Goal: Information Seeking & Learning: Find specific fact

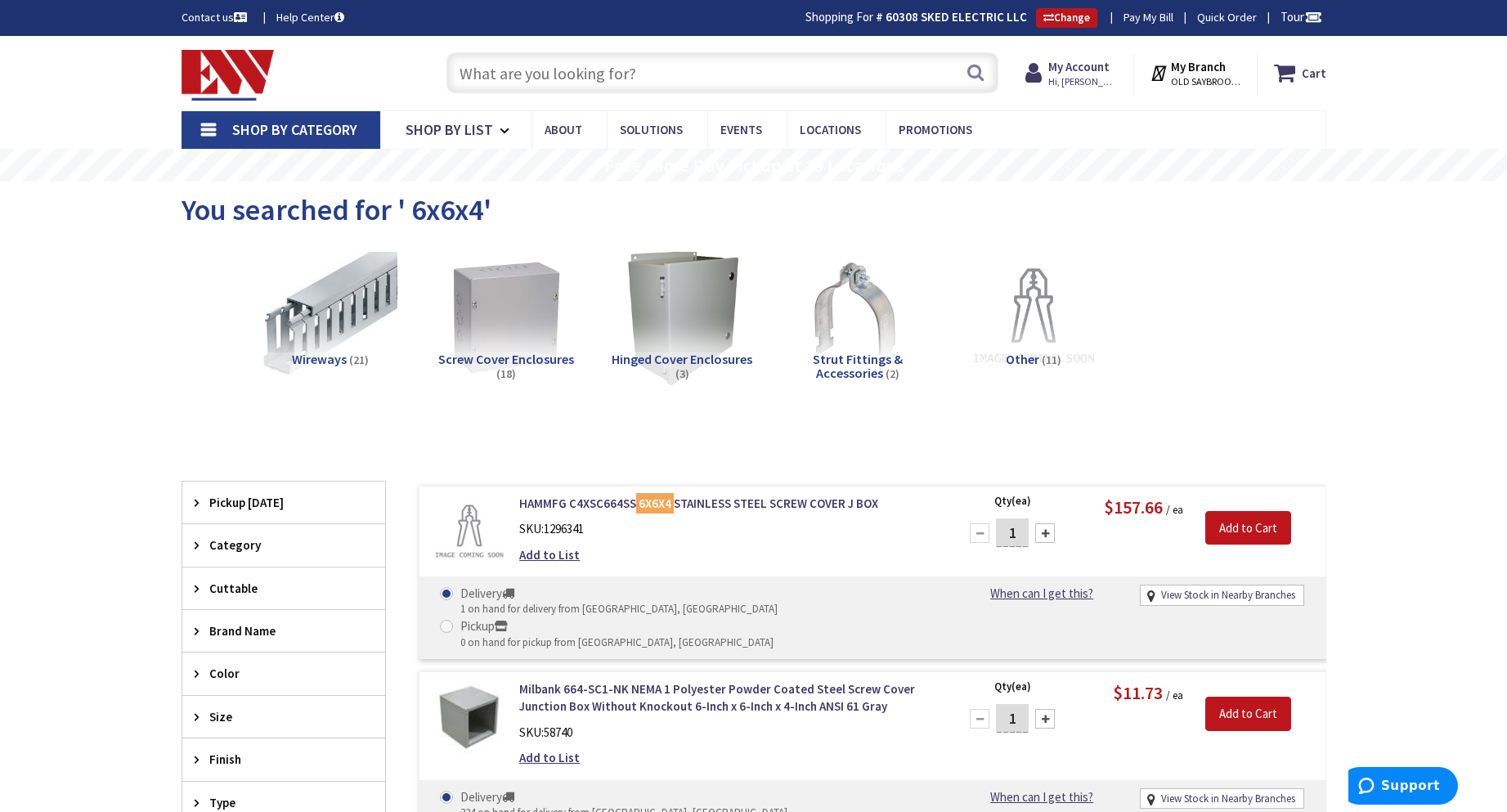
drag, startPoint x: 789, startPoint y: 47, endPoint x: 808, endPoint y: 43, distance: 19.4
click at [812, 47] on div "Search" at bounding box center [718, 72] width 560 height 52
click at [790, 69] on input "text" at bounding box center [722, 72] width 552 height 41
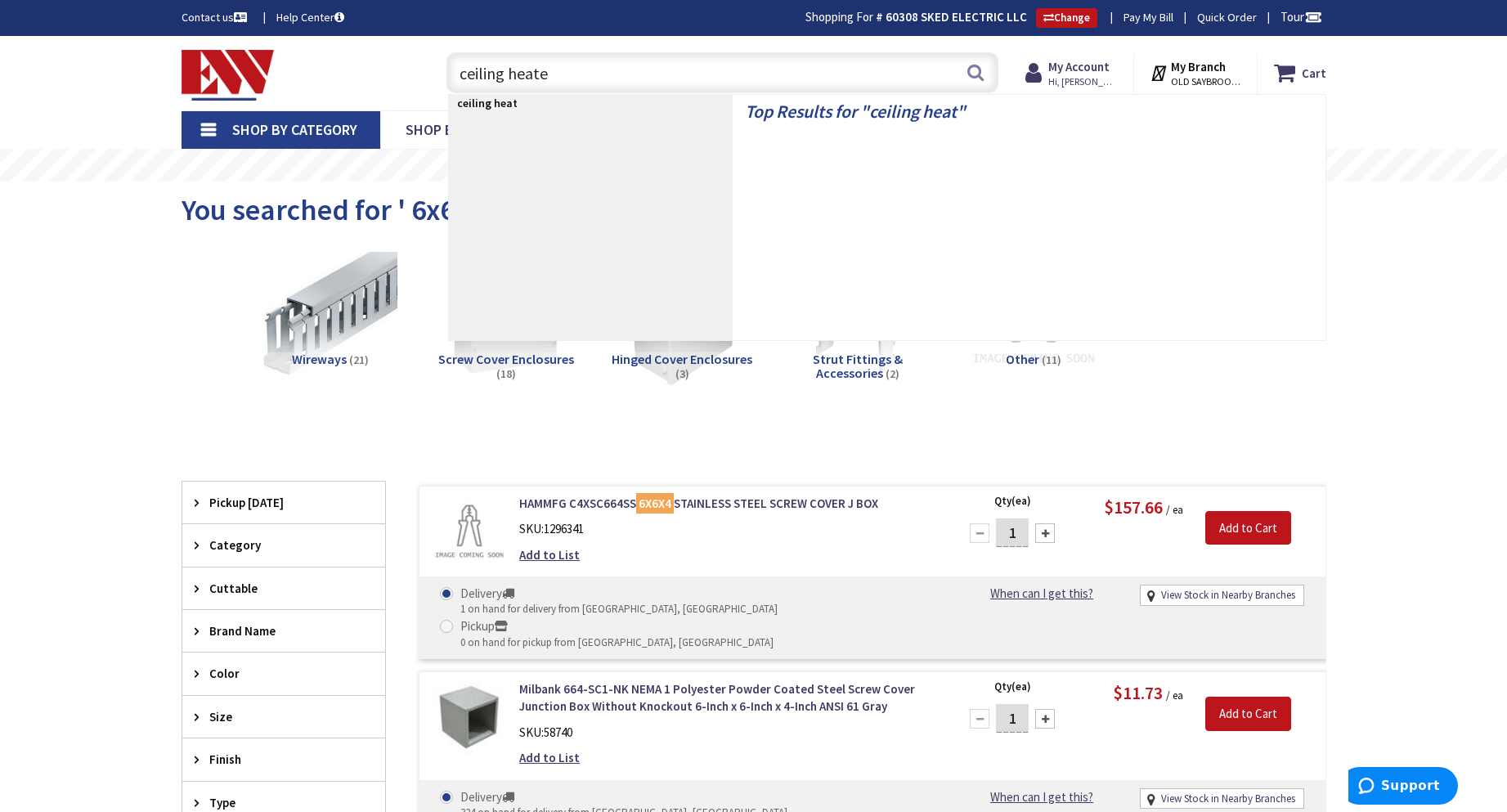
type input "ceiling heater"
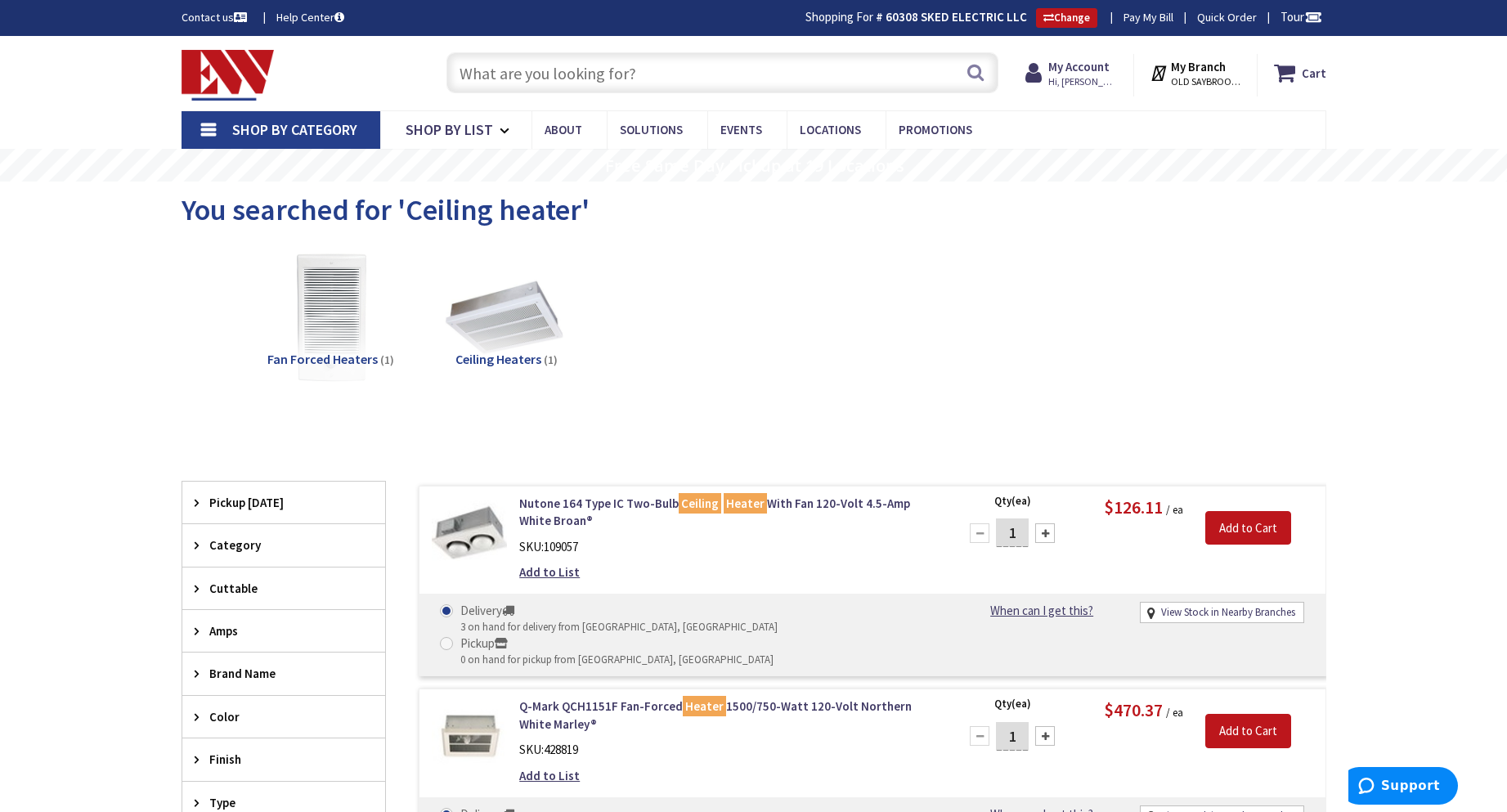
click at [642, 82] on input "text" at bounding box center [722, 72] width 552 height 41
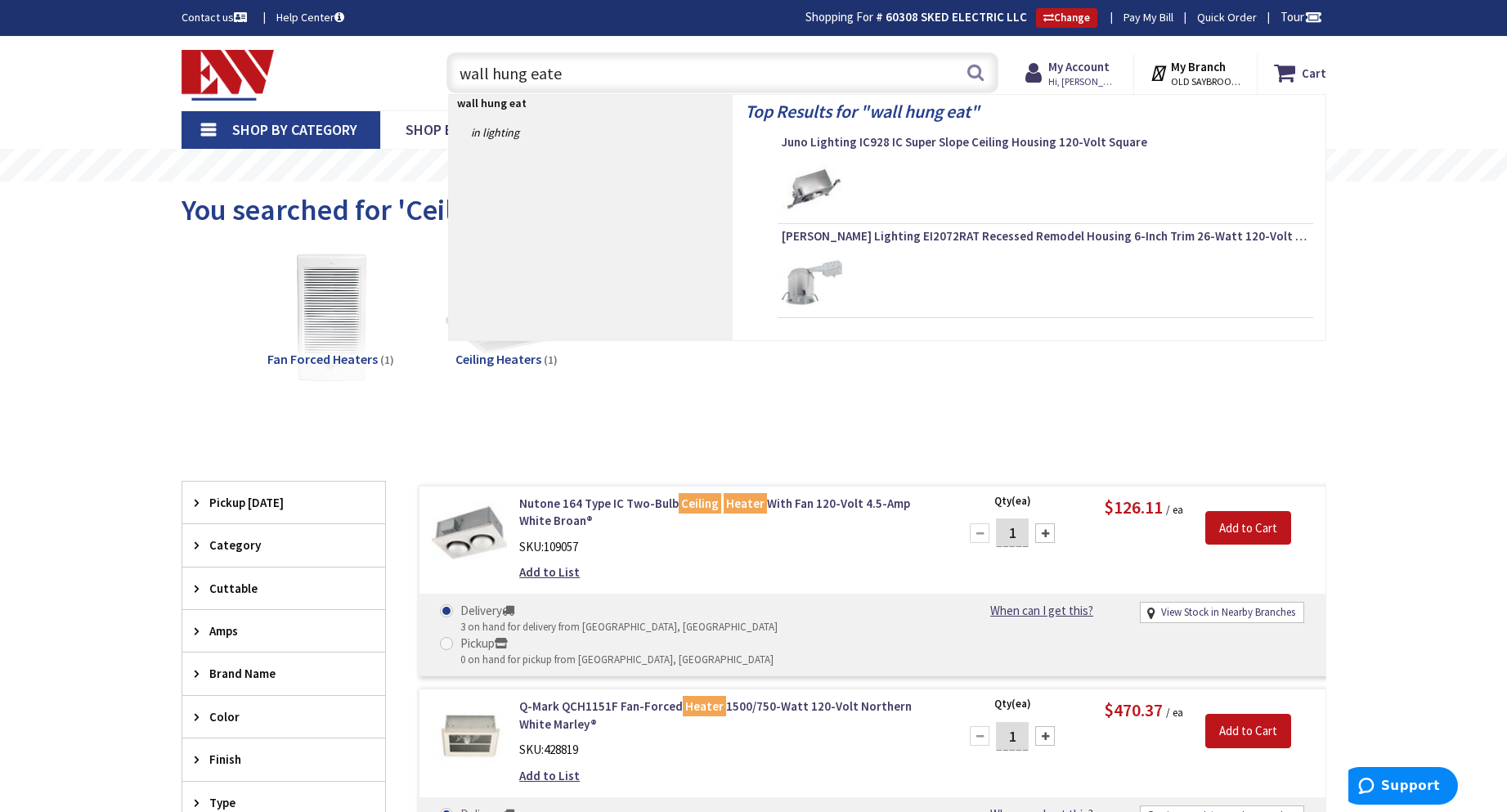
type input "wall hung eater"
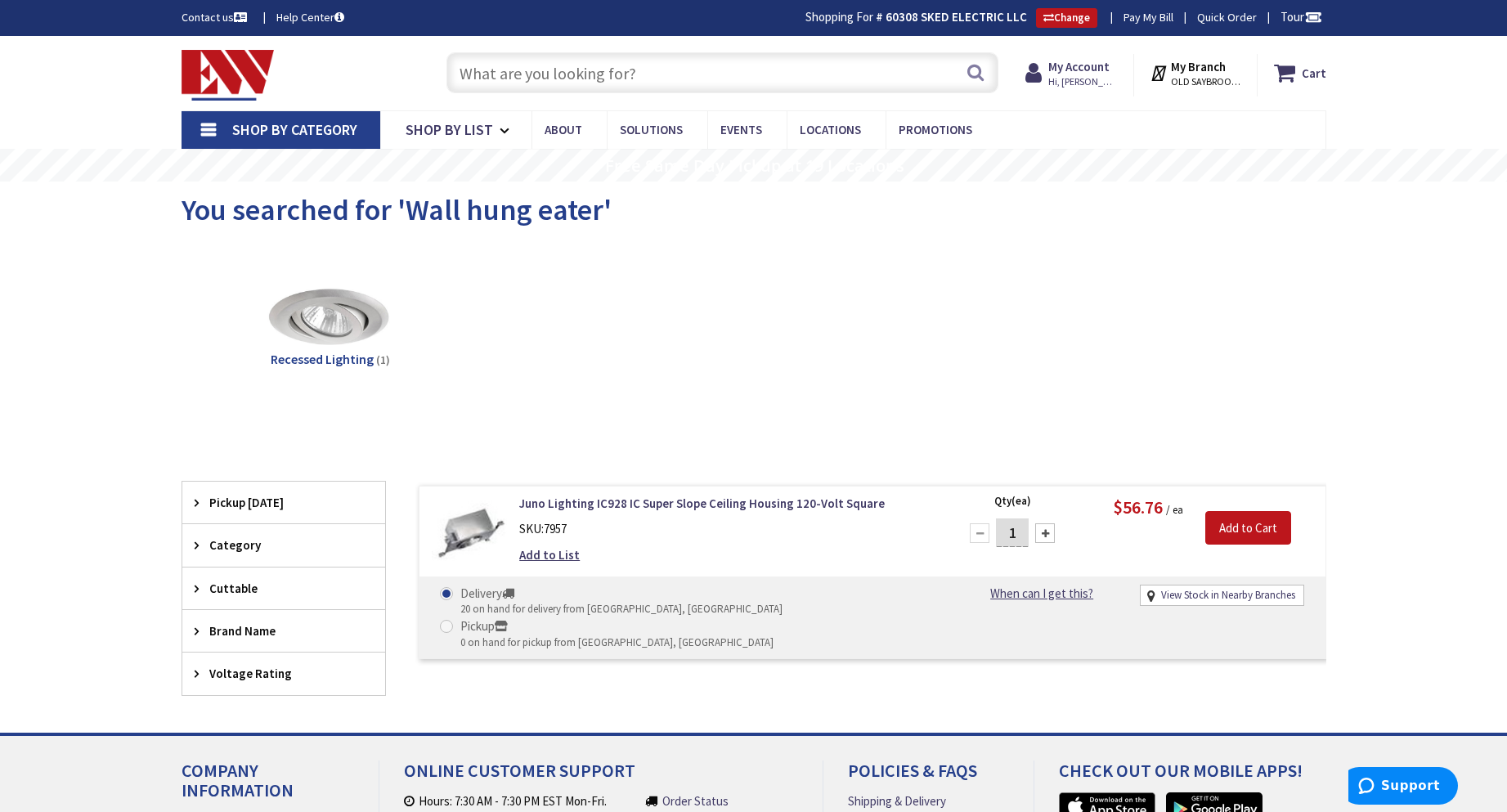
click at [615, 81] on input "text" at bounding box center [722, 72] width 552 height 41
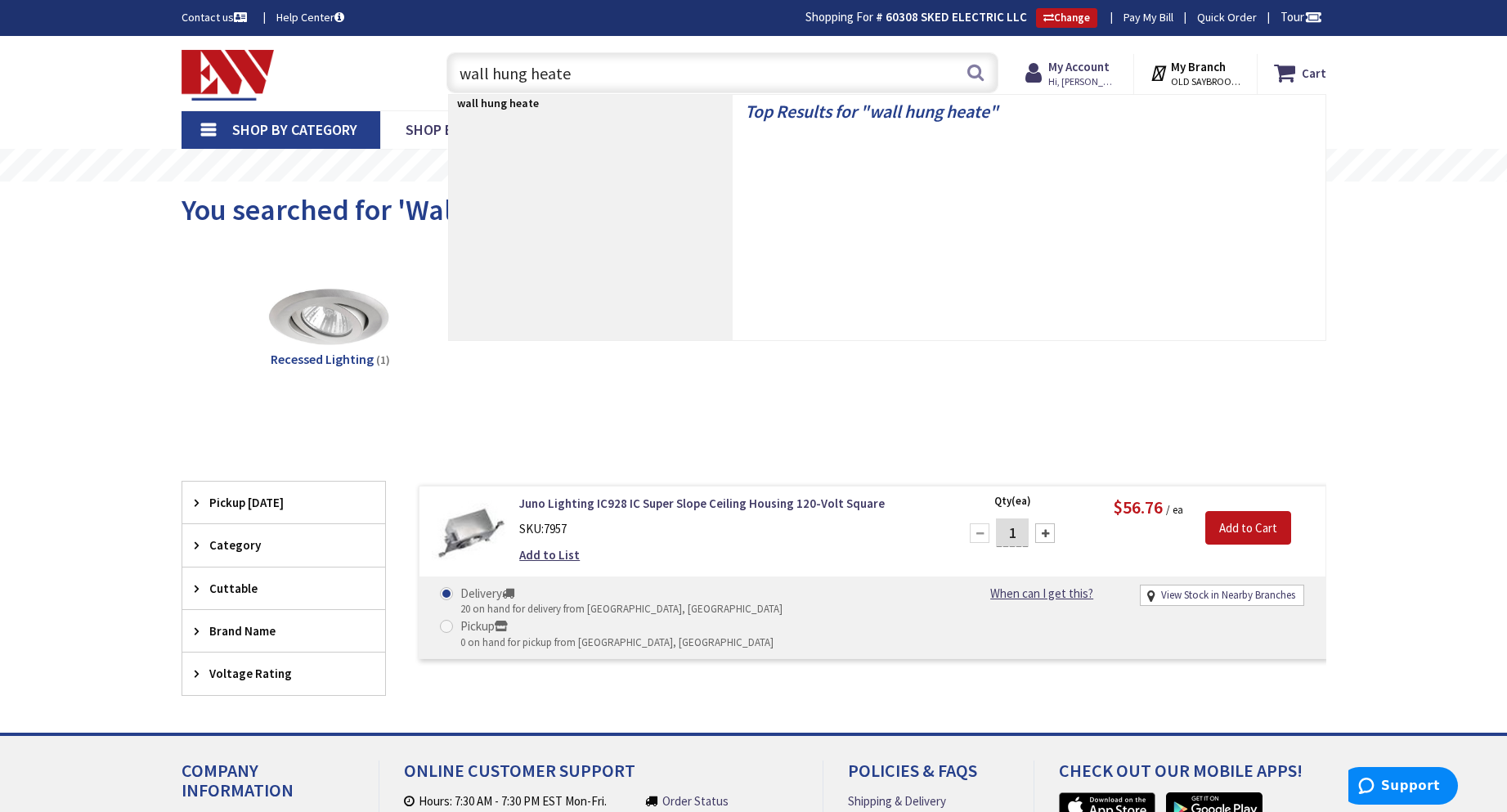
type input "wall hung heater"
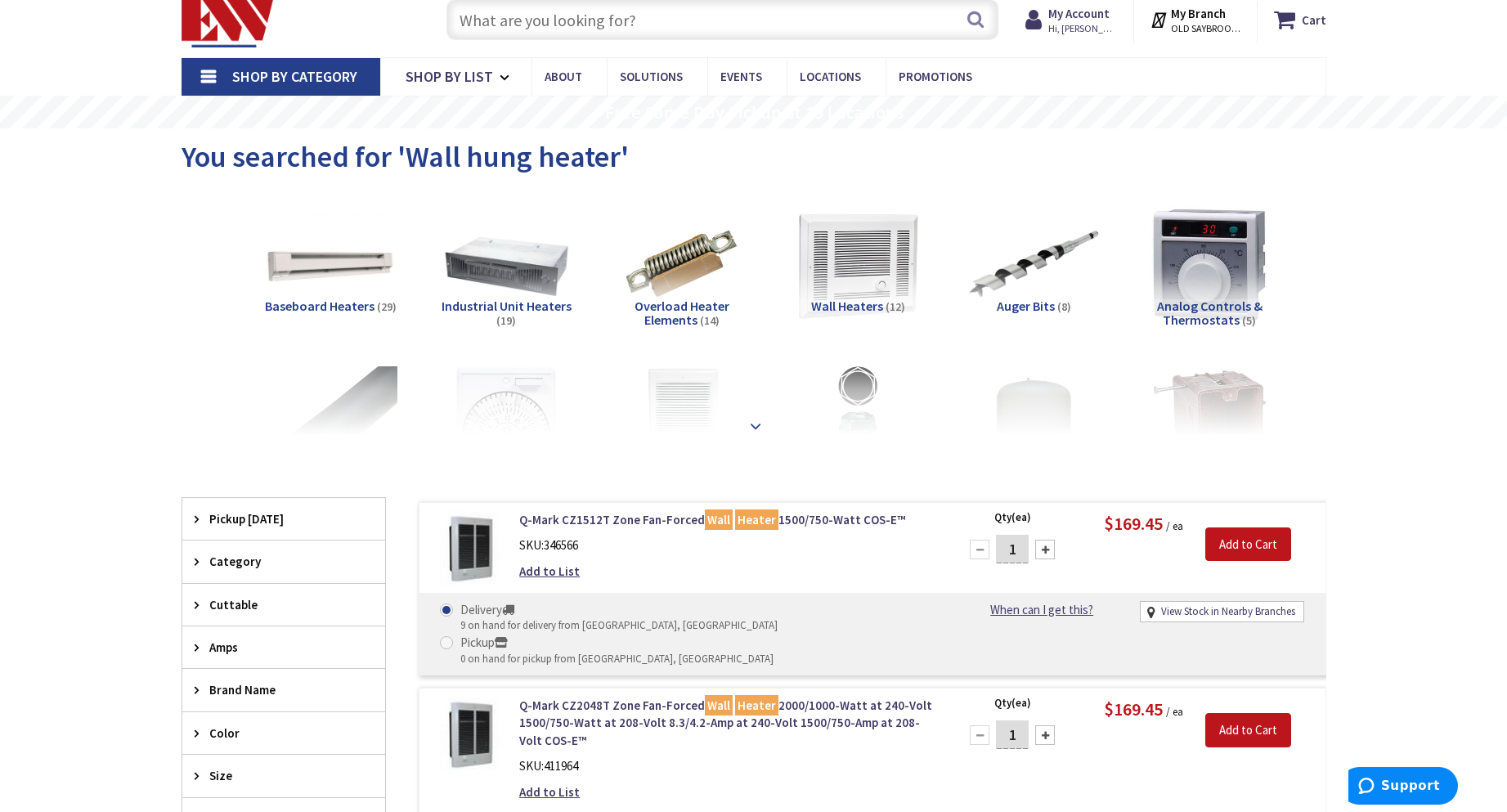
scroll to position [81, 0]
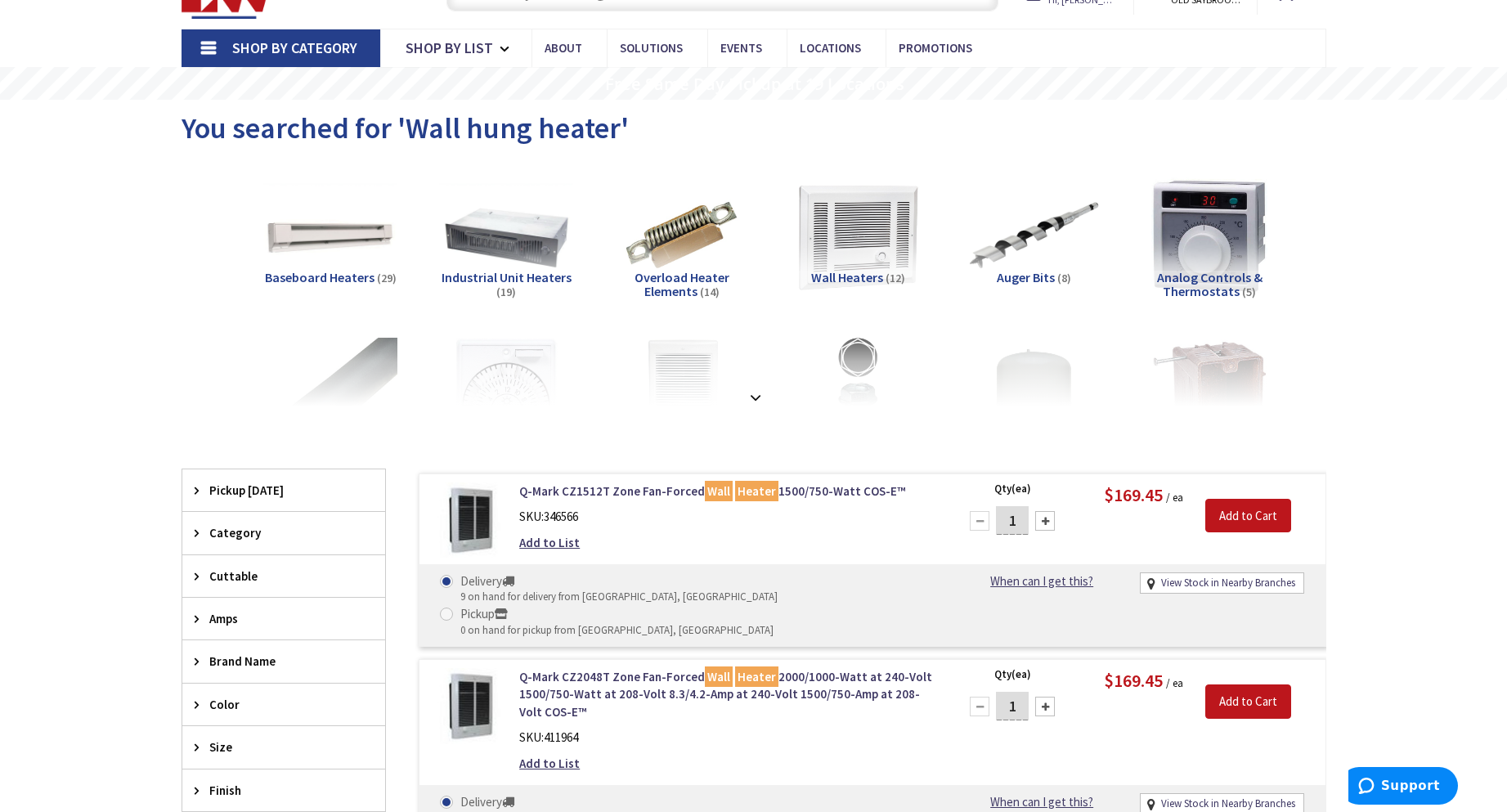
click at [758, 392] on strong at bounding box center [755, 392] width 20 height 18
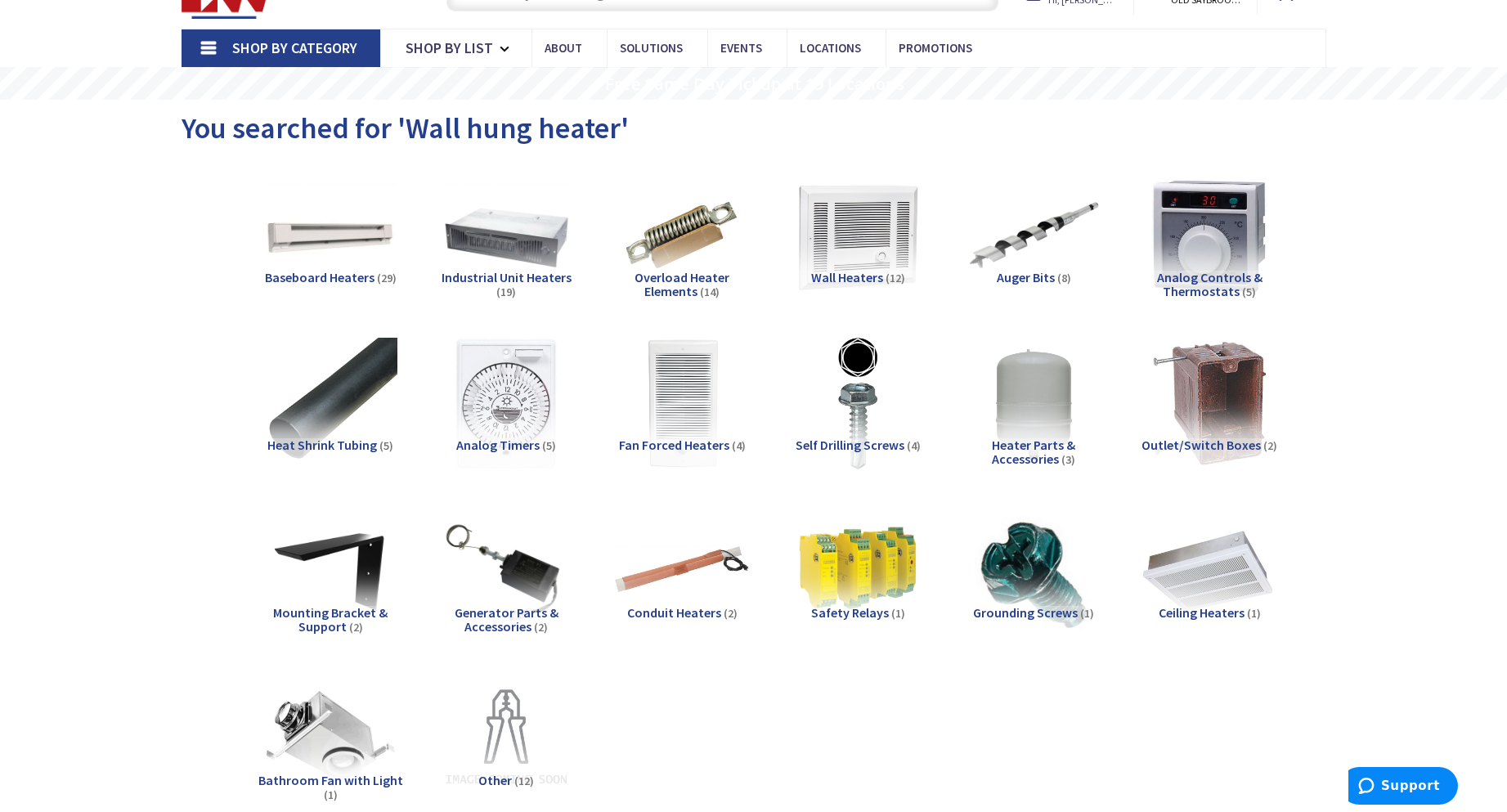
click at [1214, 584] on img at bounding box center [1208, 570] width 148 height 148
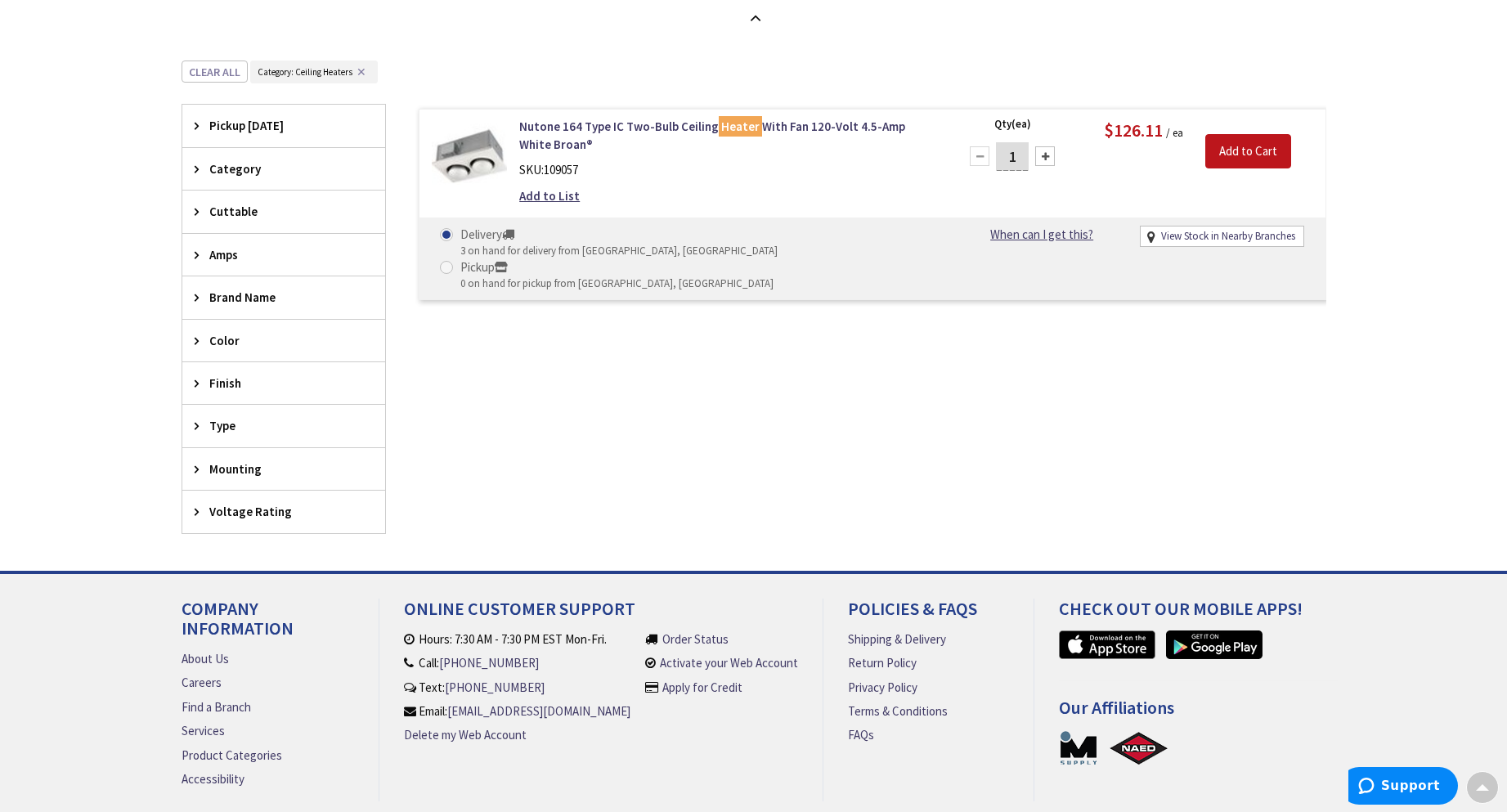
scroll to position [708, 0]
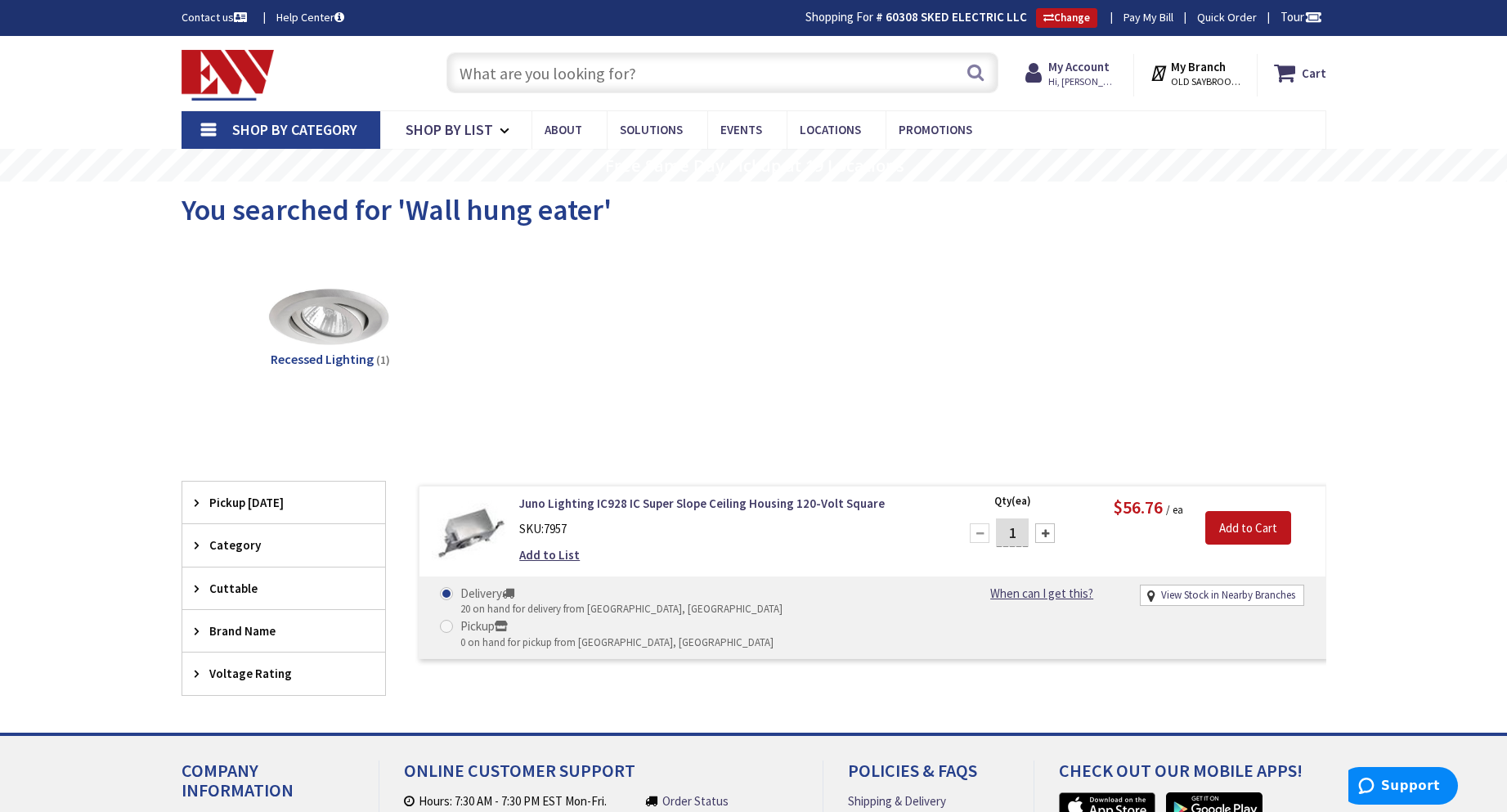
click at [723, 69] on input "text" at bounding box center [722, 72] width 552 height 41
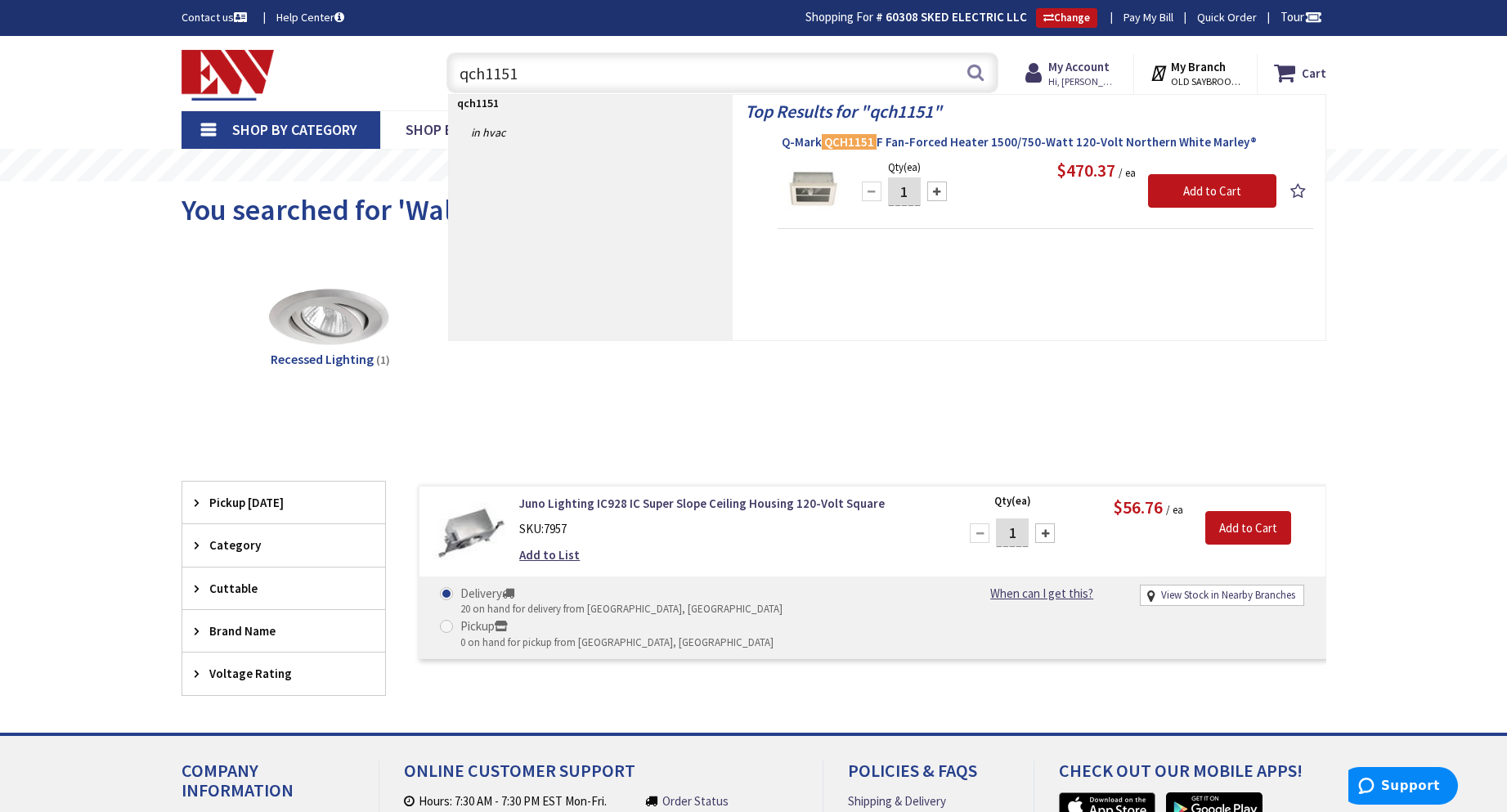
type input "qch1151"
click at [1101, 147] on span "Q-Mark QCH1151 F Fan-Forced Heater 1500/750-Watt 120-Volt Northern White Marley®" at bounding box center [1045, 142] width 527 height 17
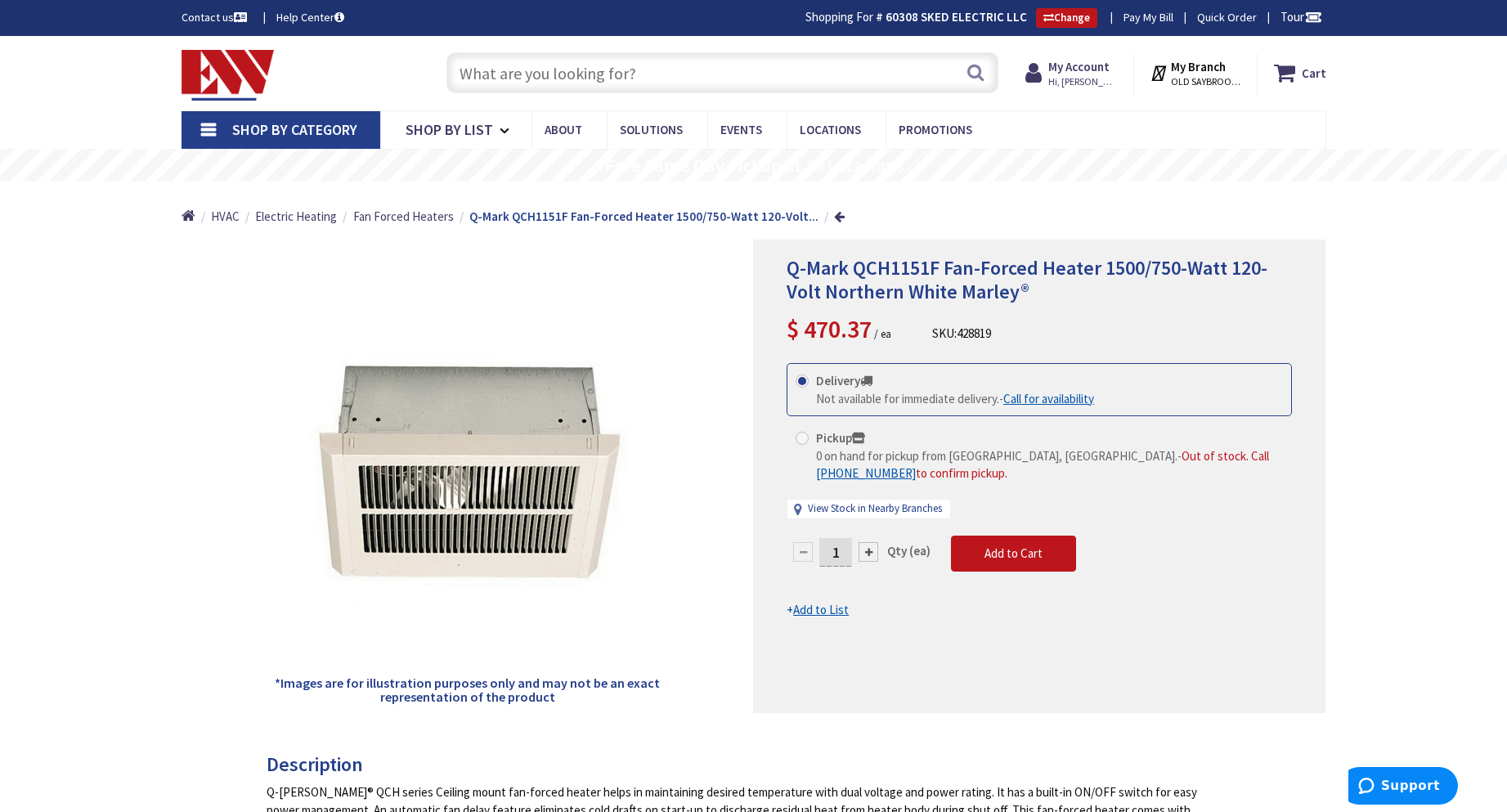
click at [740, 74] on input "text" at bounding box center [722, 72] width 552 height 41
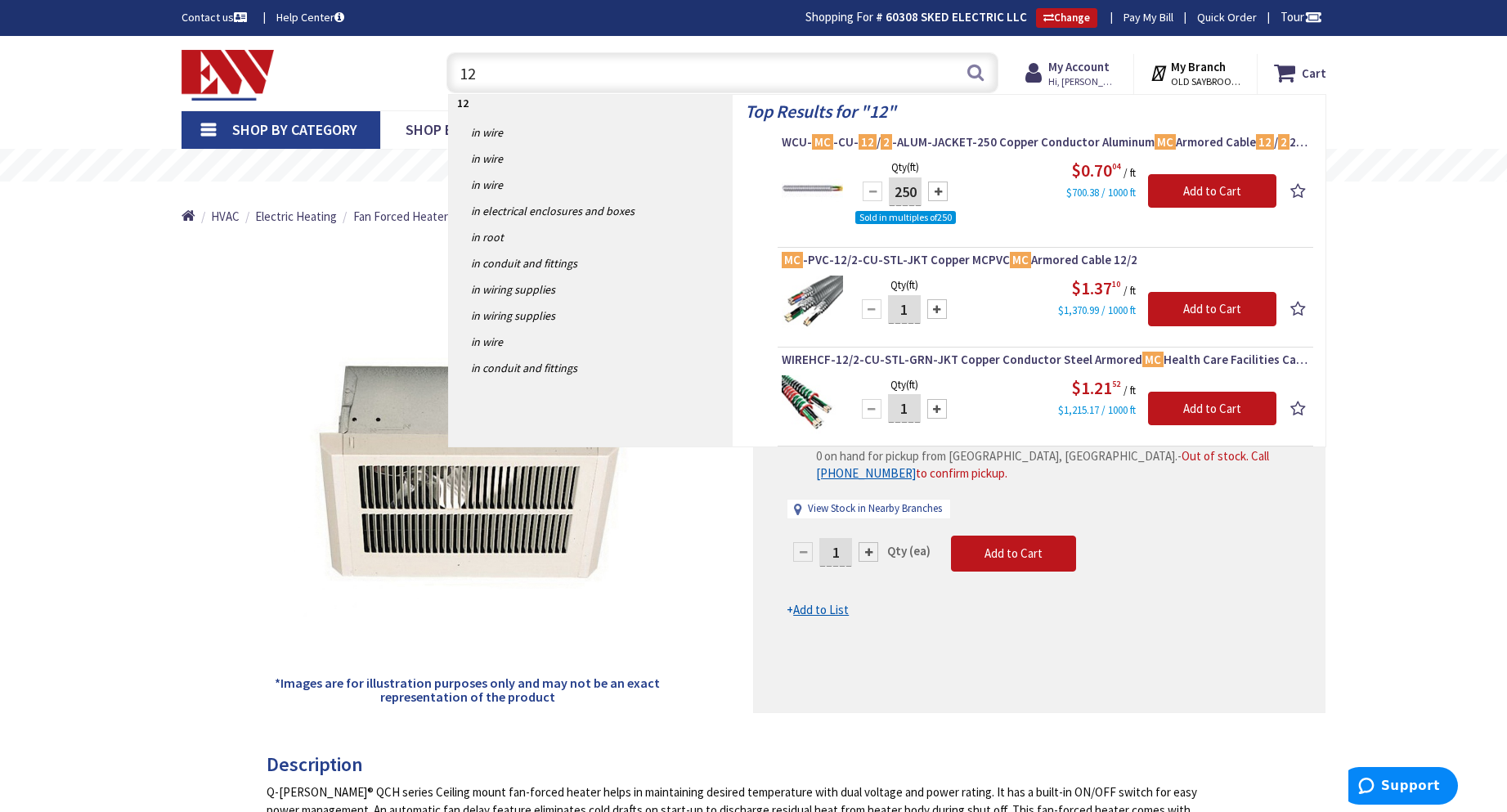
type input "1"
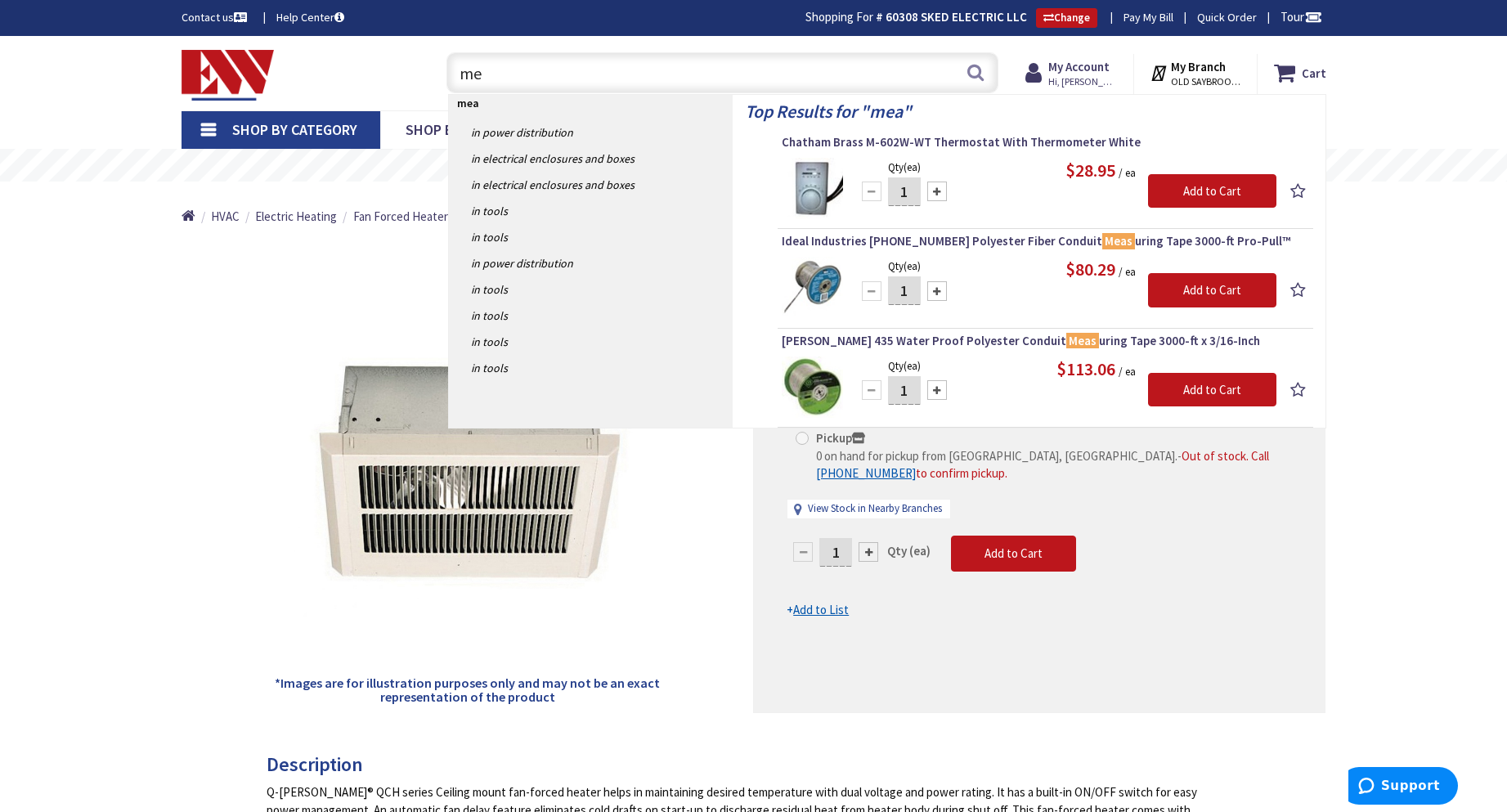
type input "m"
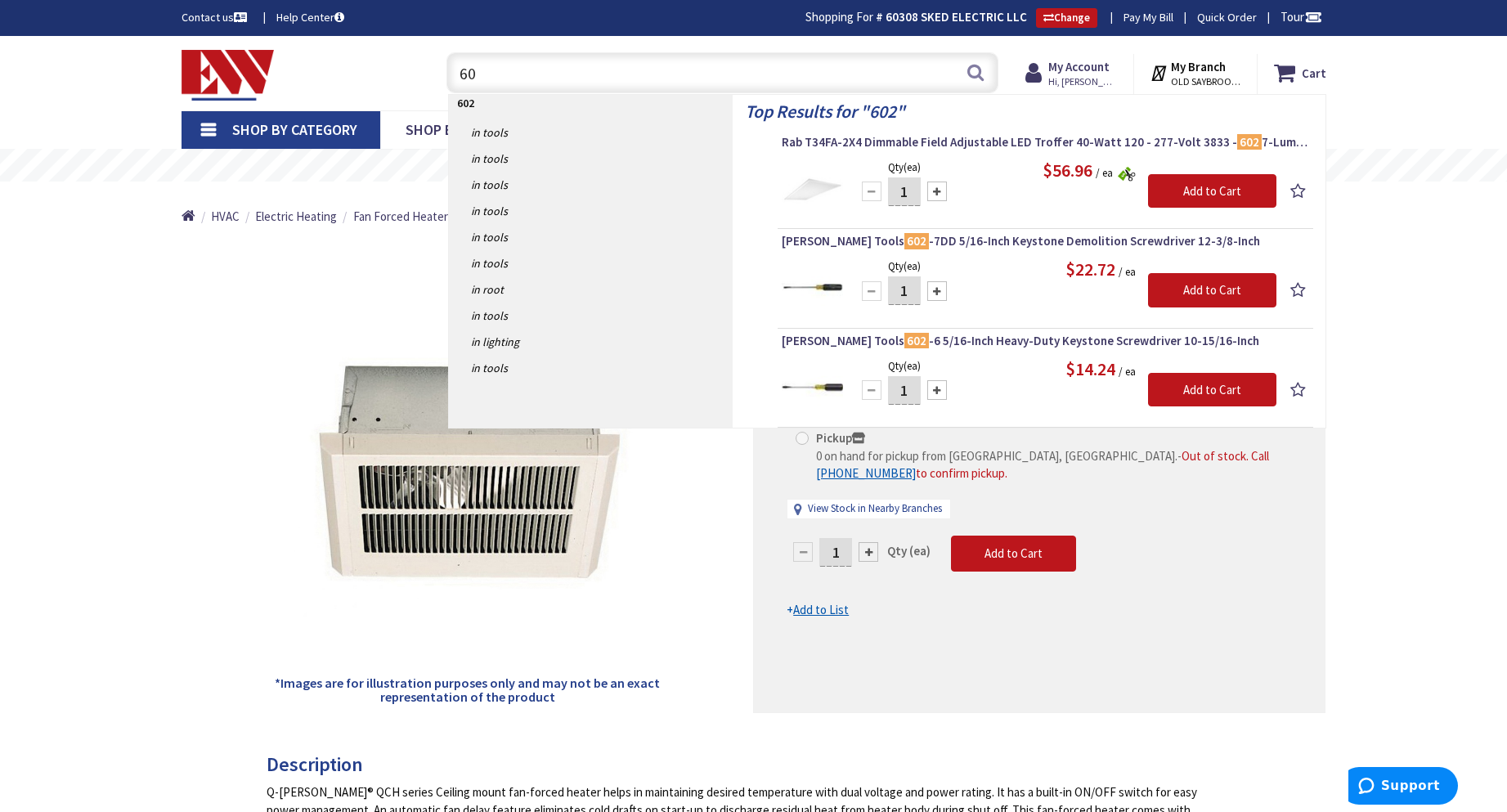
type input "6"
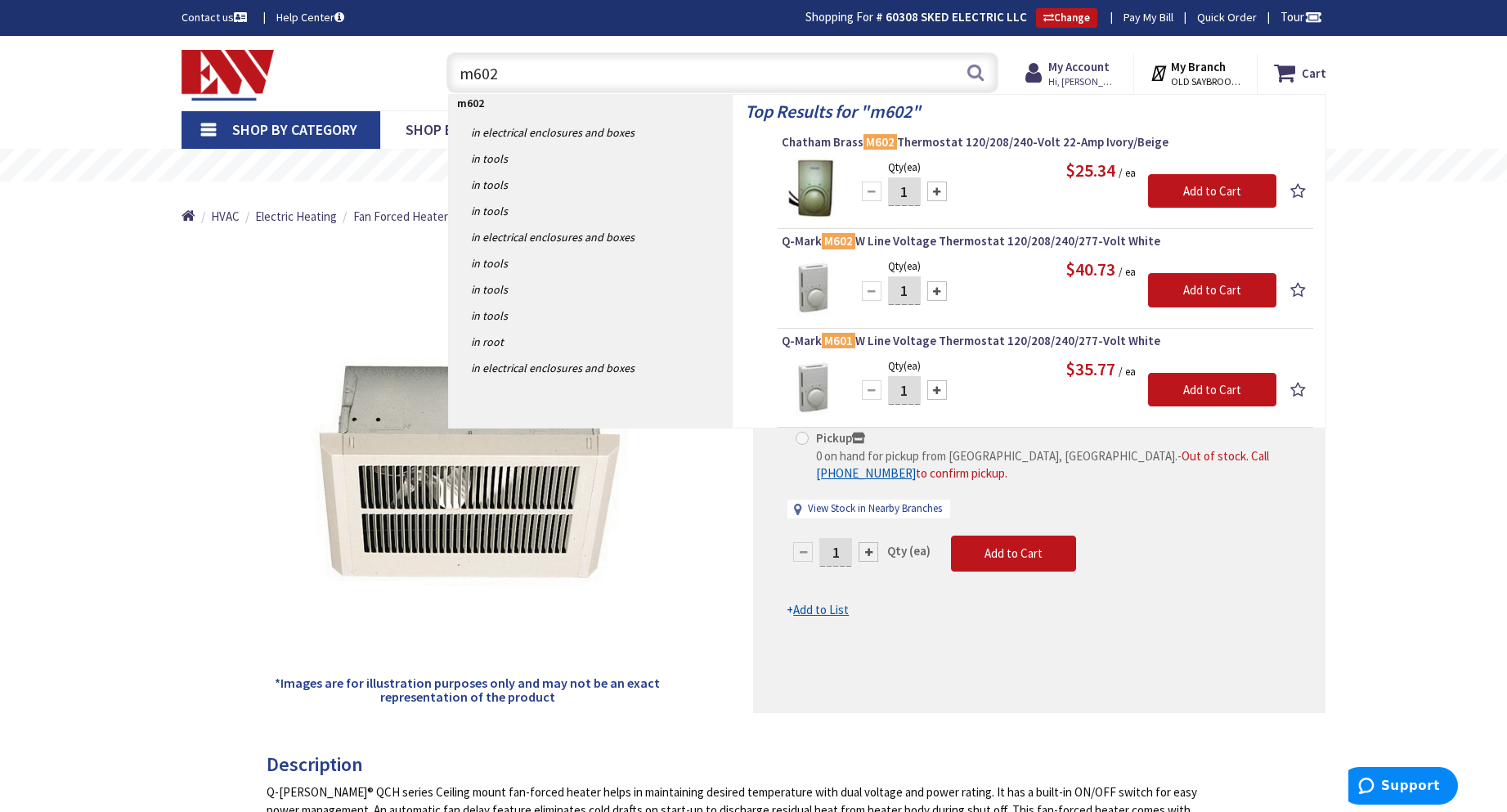
click at [609, 75] on input "m602" at bounding box center [722, 72] width 552 height 41
type input "m"
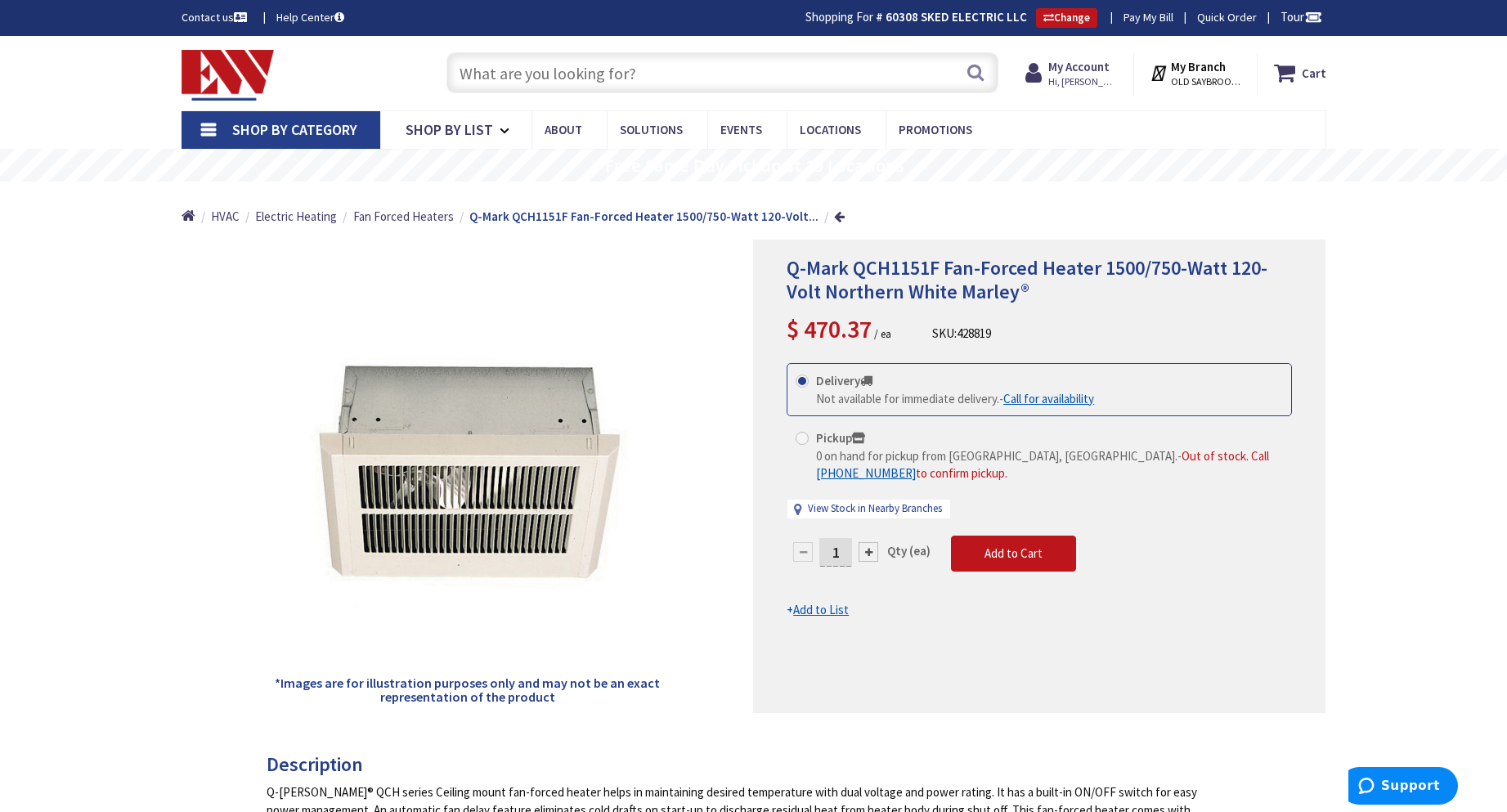
type input "h"
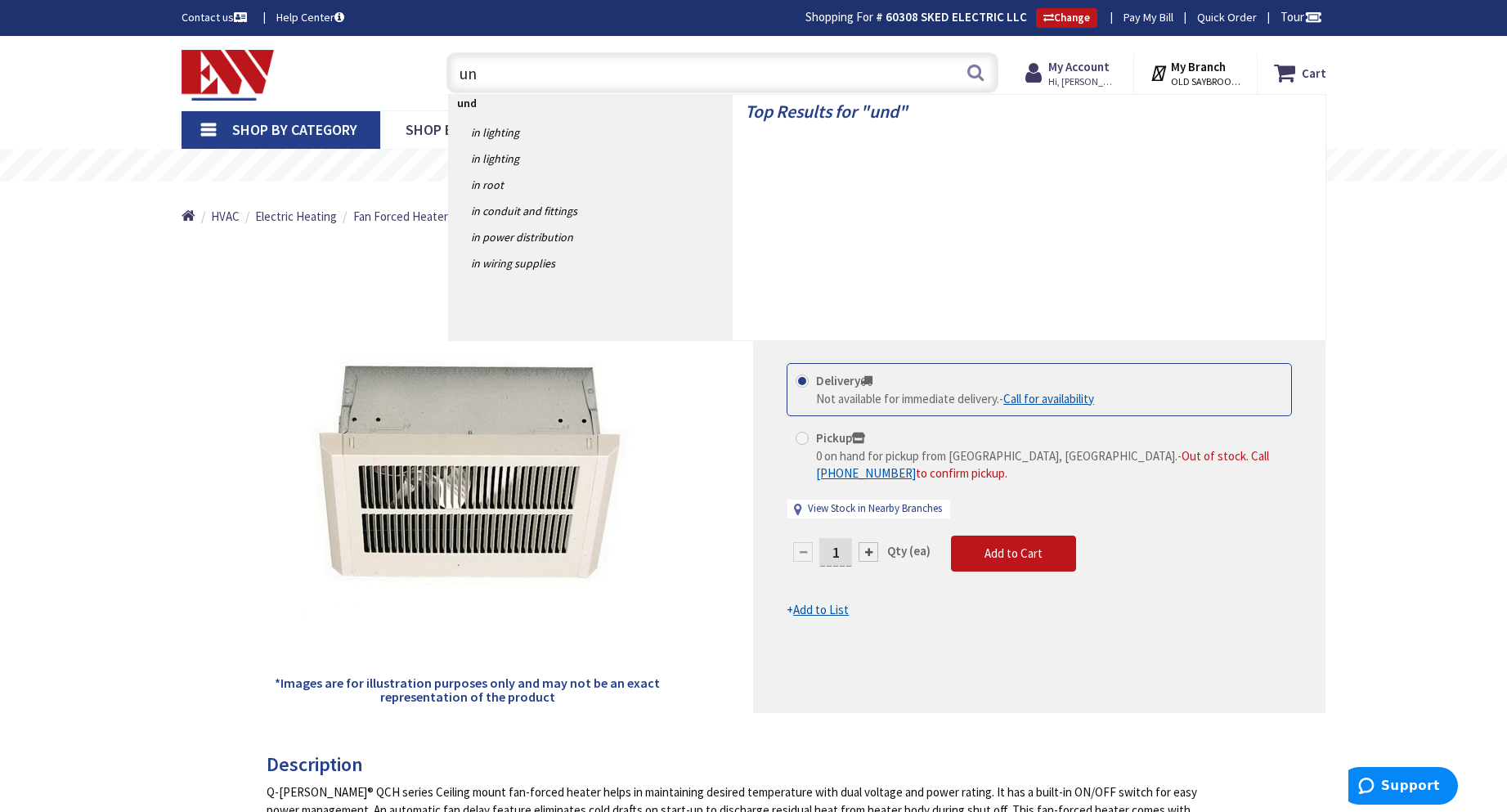
type input "u"
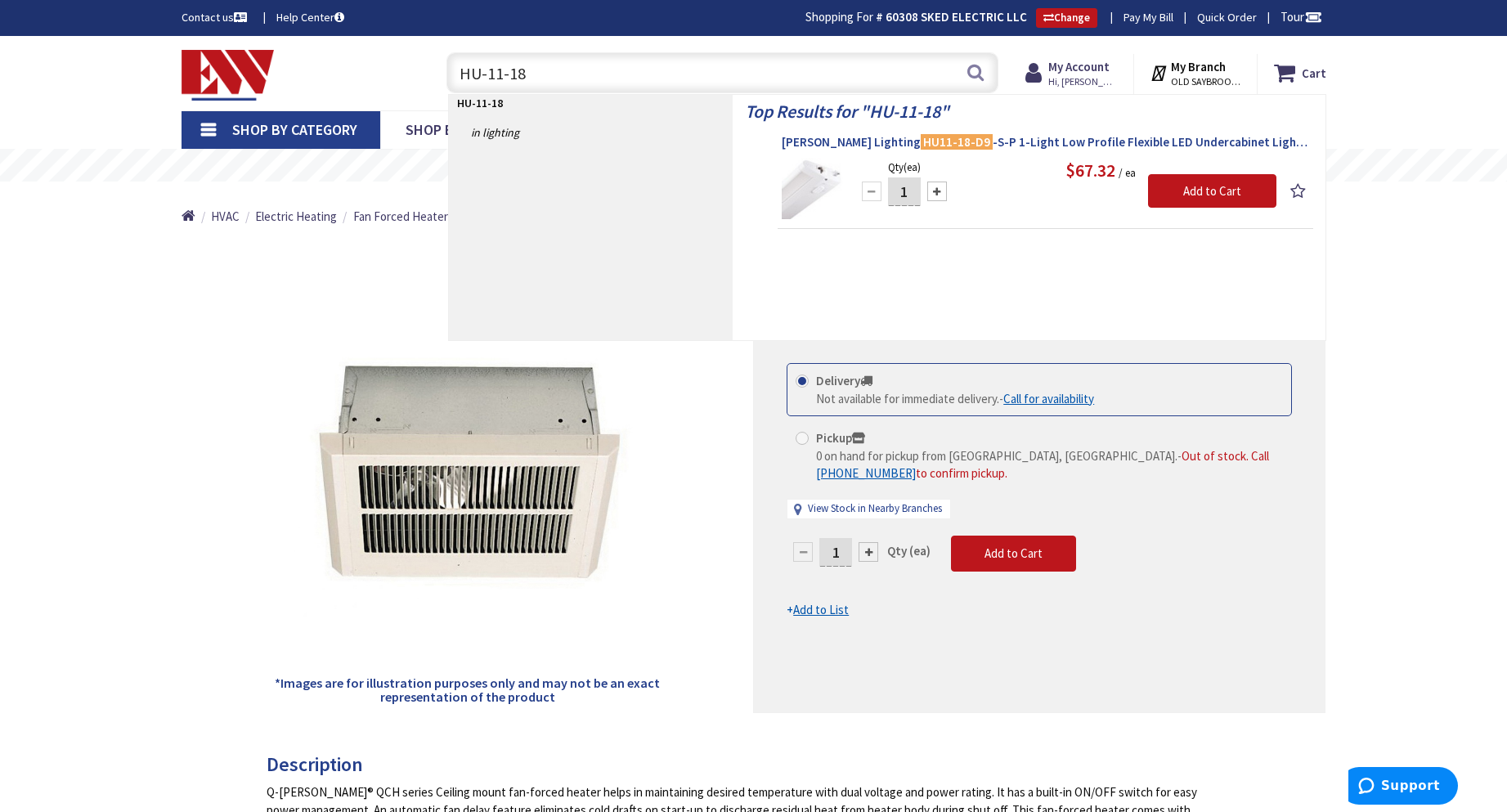
type input "HU-11-18"
click at [1035, 141] on span "[PERSON_NAME] Lighting HU11-18-D9 -S-P 1-Light Low Profile Flexible LED Underca…" at bounding box center [1045, 142] width 527 height 17
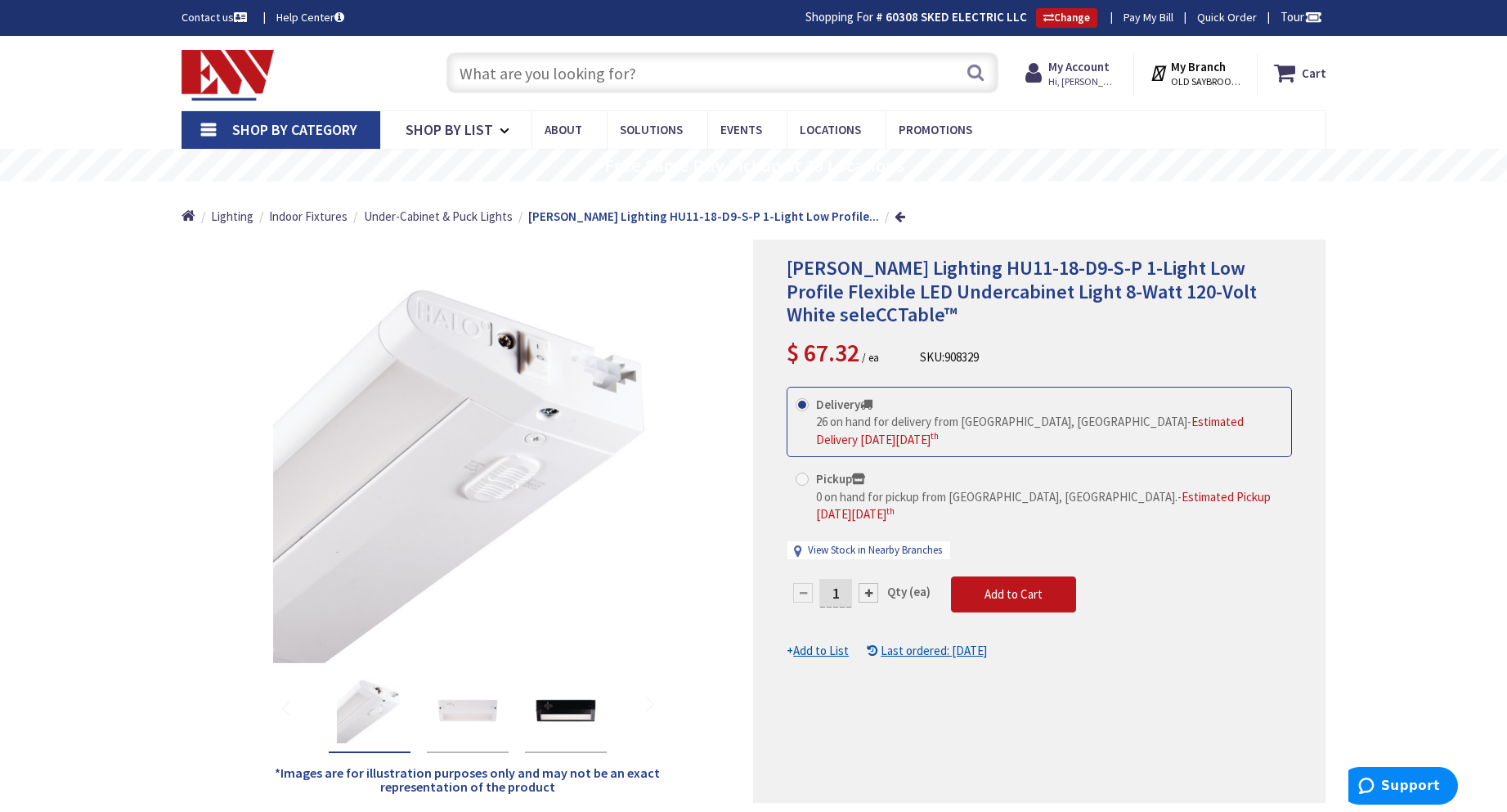
click at [671, 69] on input "text" at bounding box center [722, 72] width 552 height 41
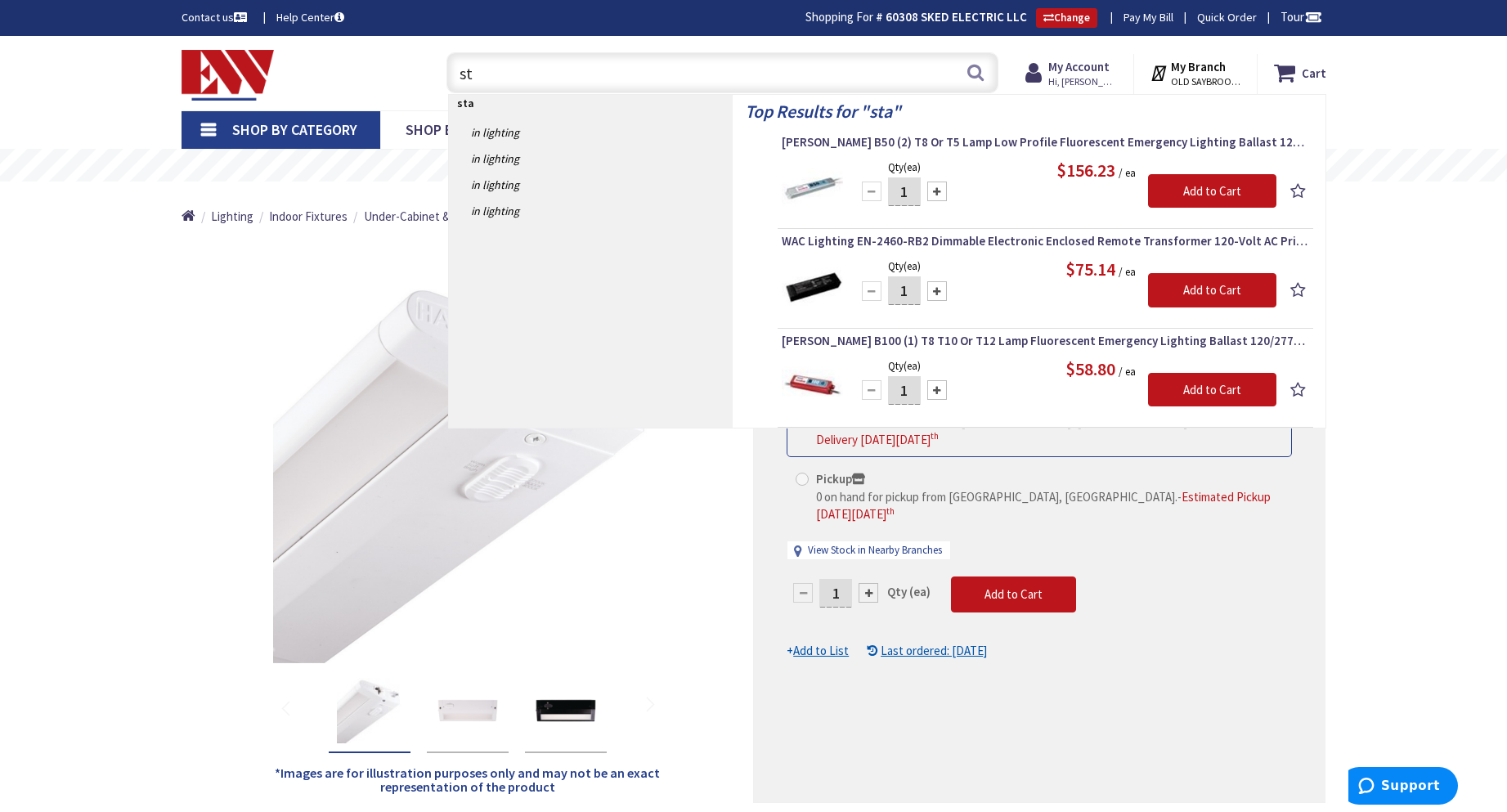
type input "s"
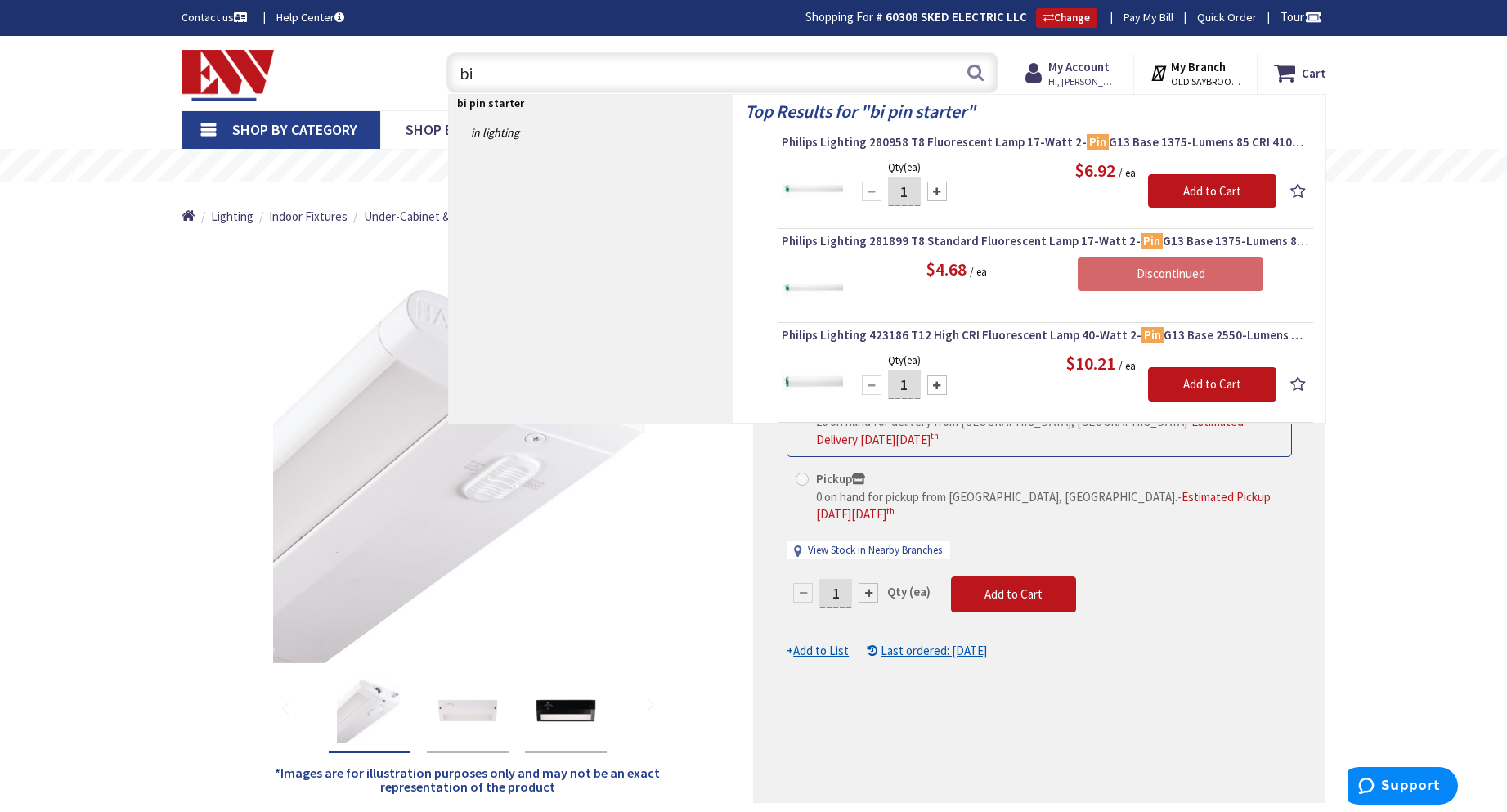
type input "b"
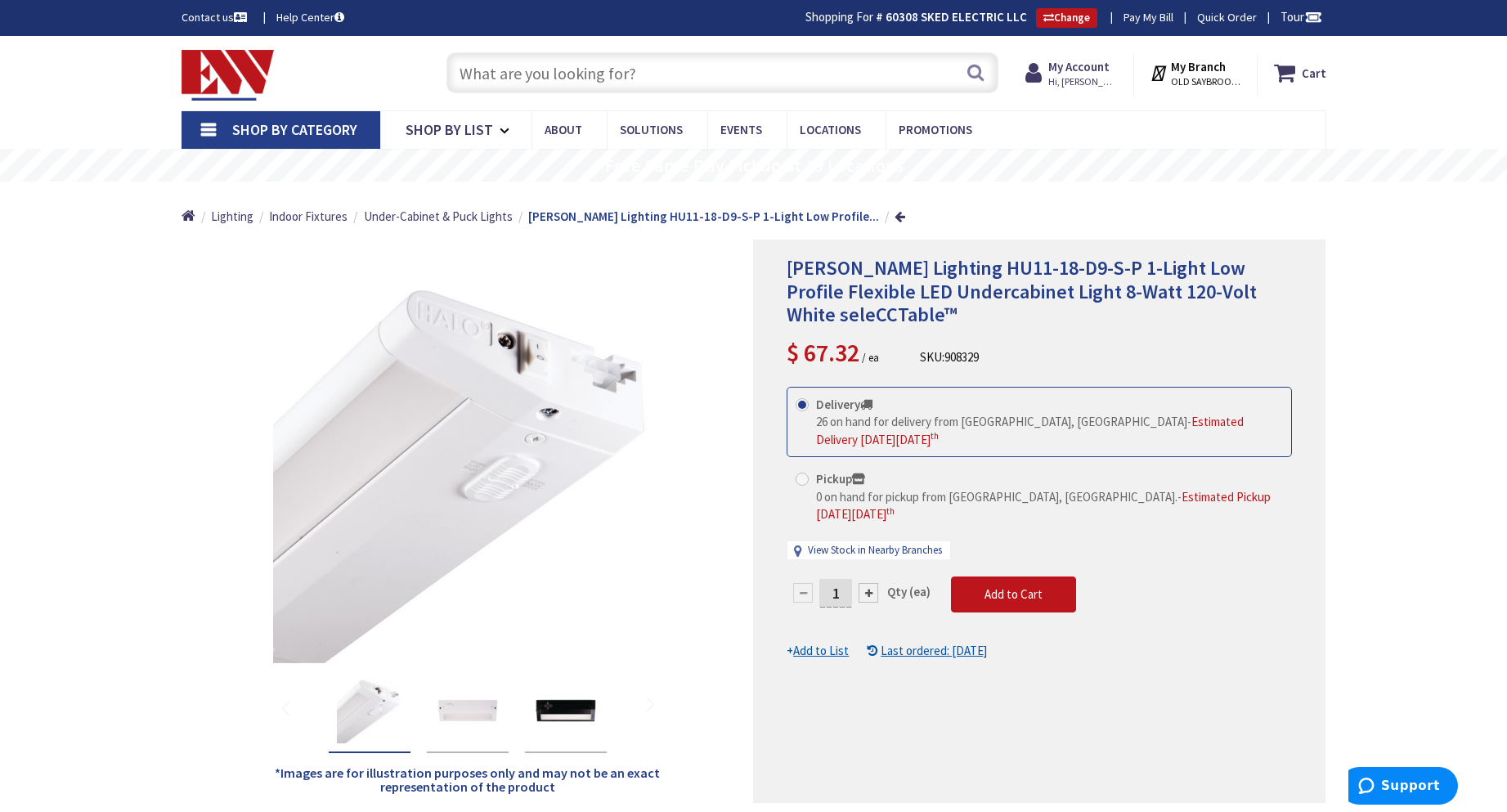
click at [633, 72] on input "text" at bounding box center [722, 72] width 552 height 41
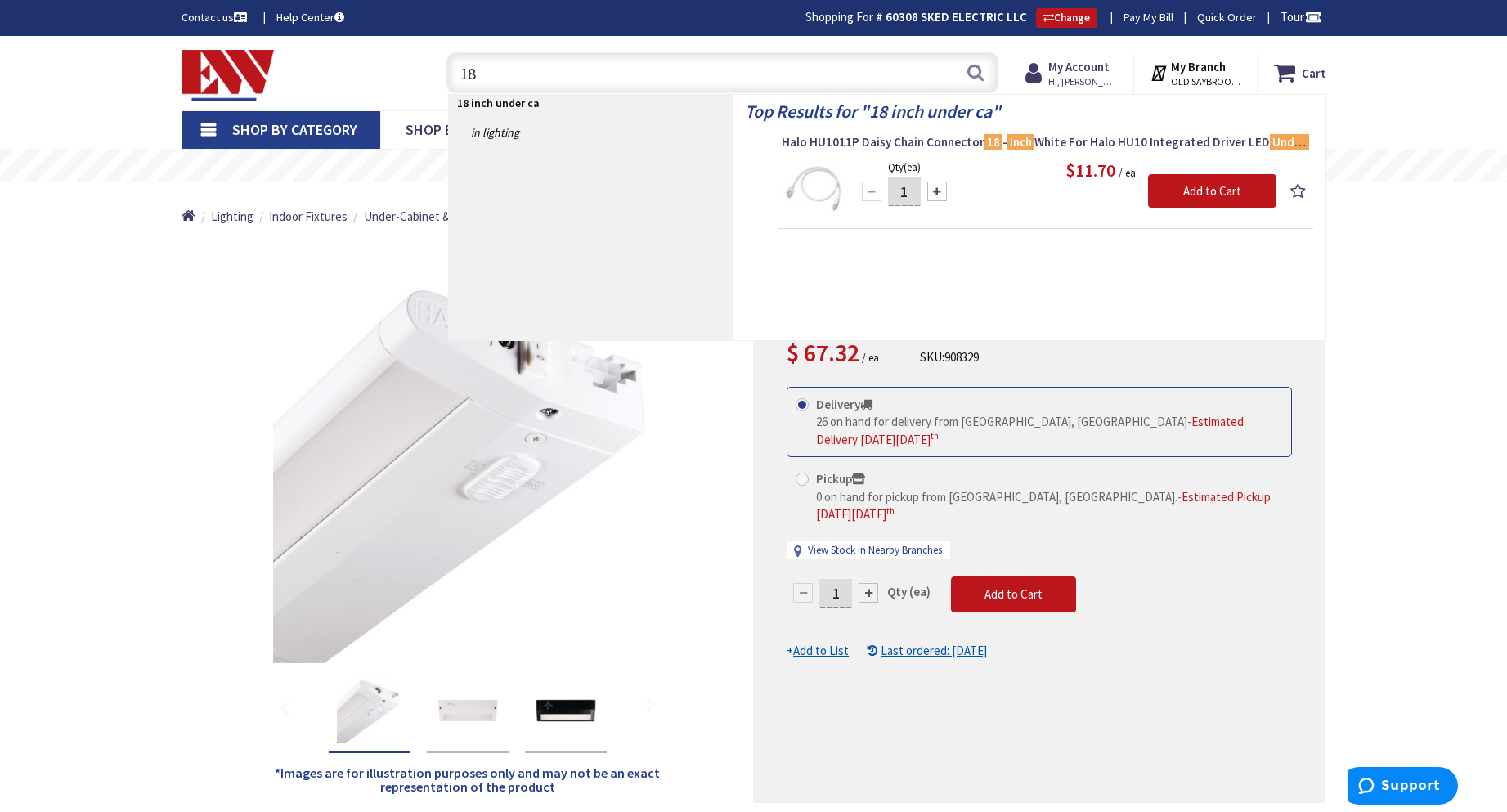
type input "1"
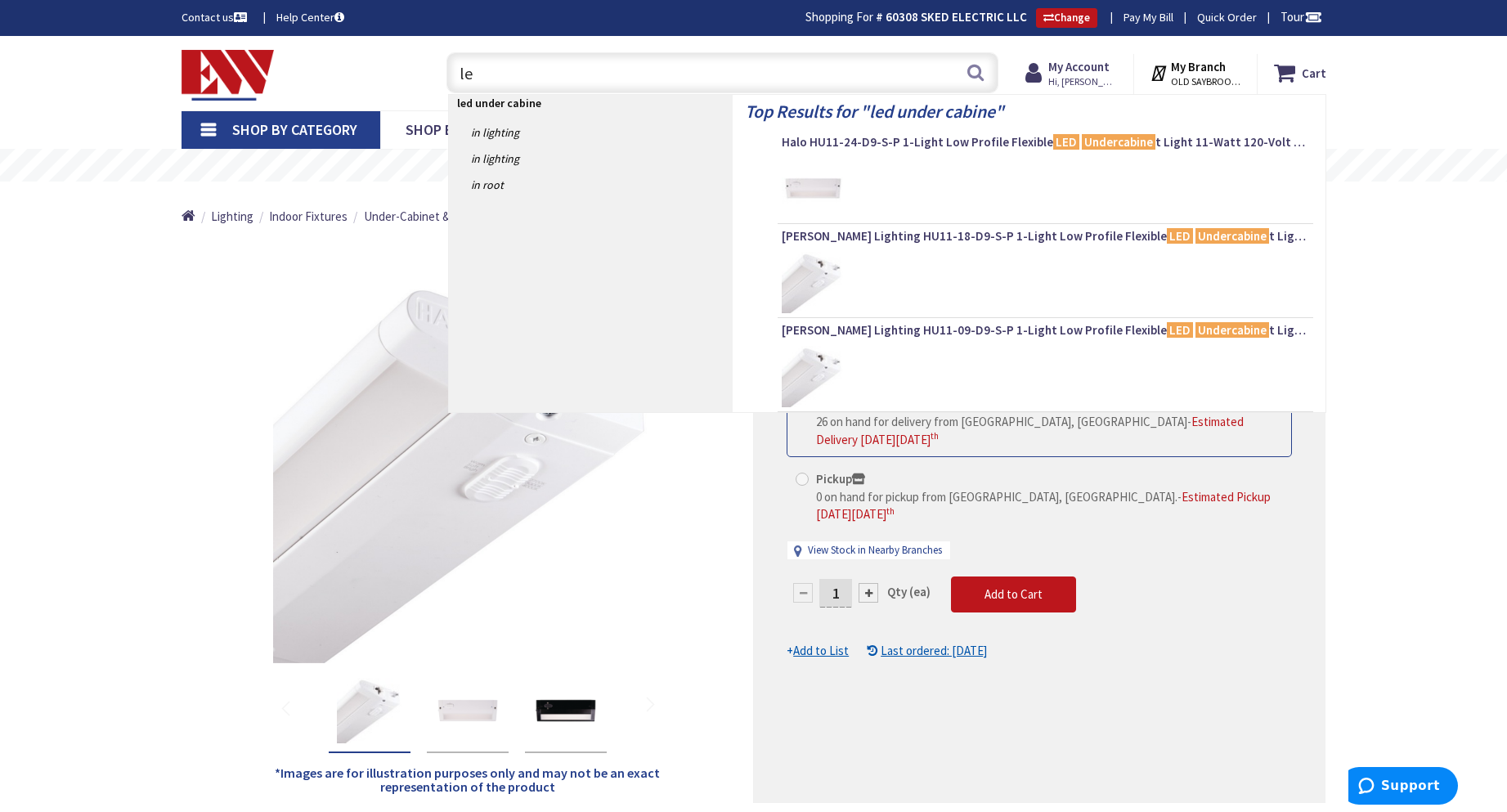
type input "l"
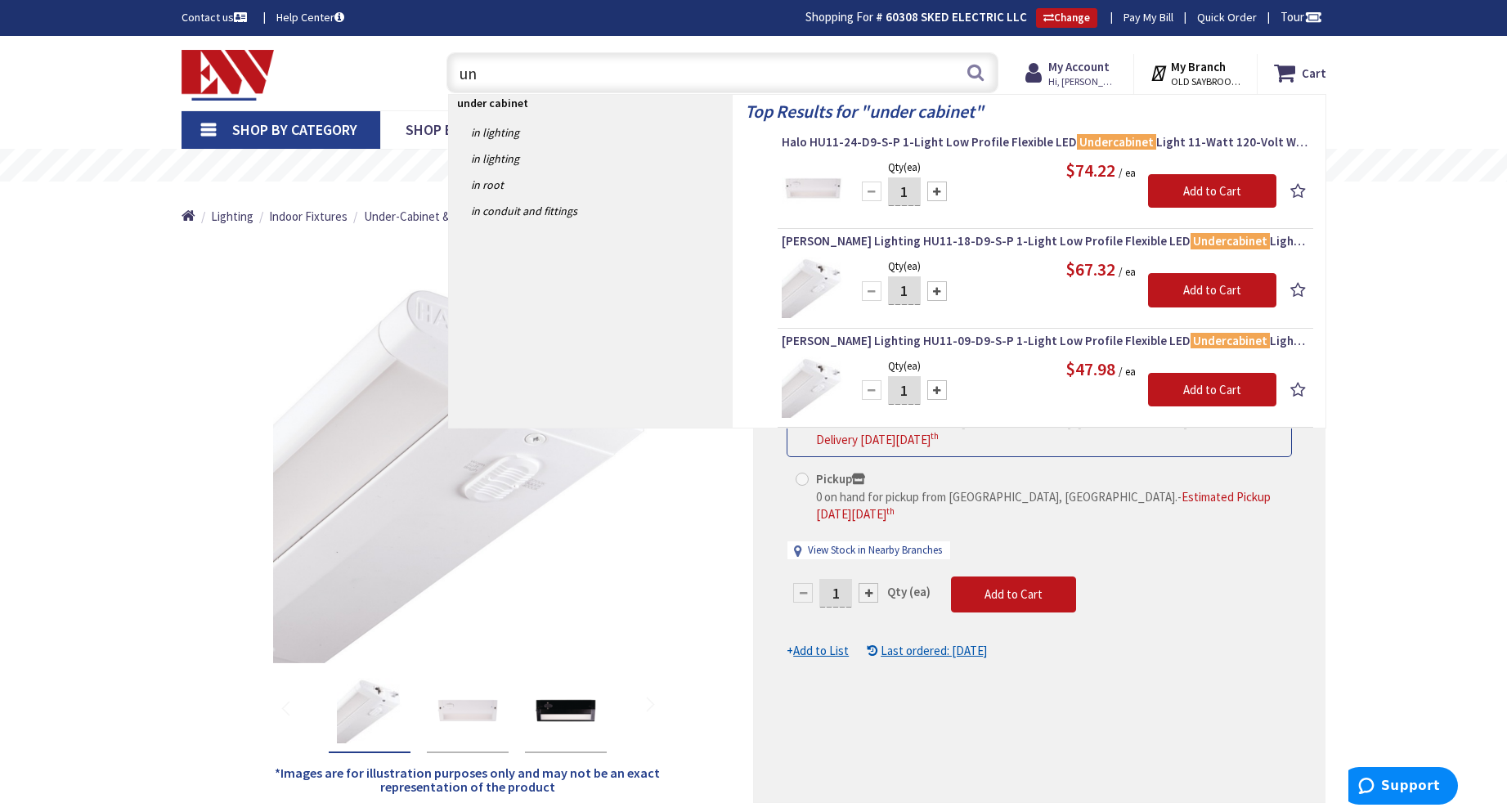
type input "u"
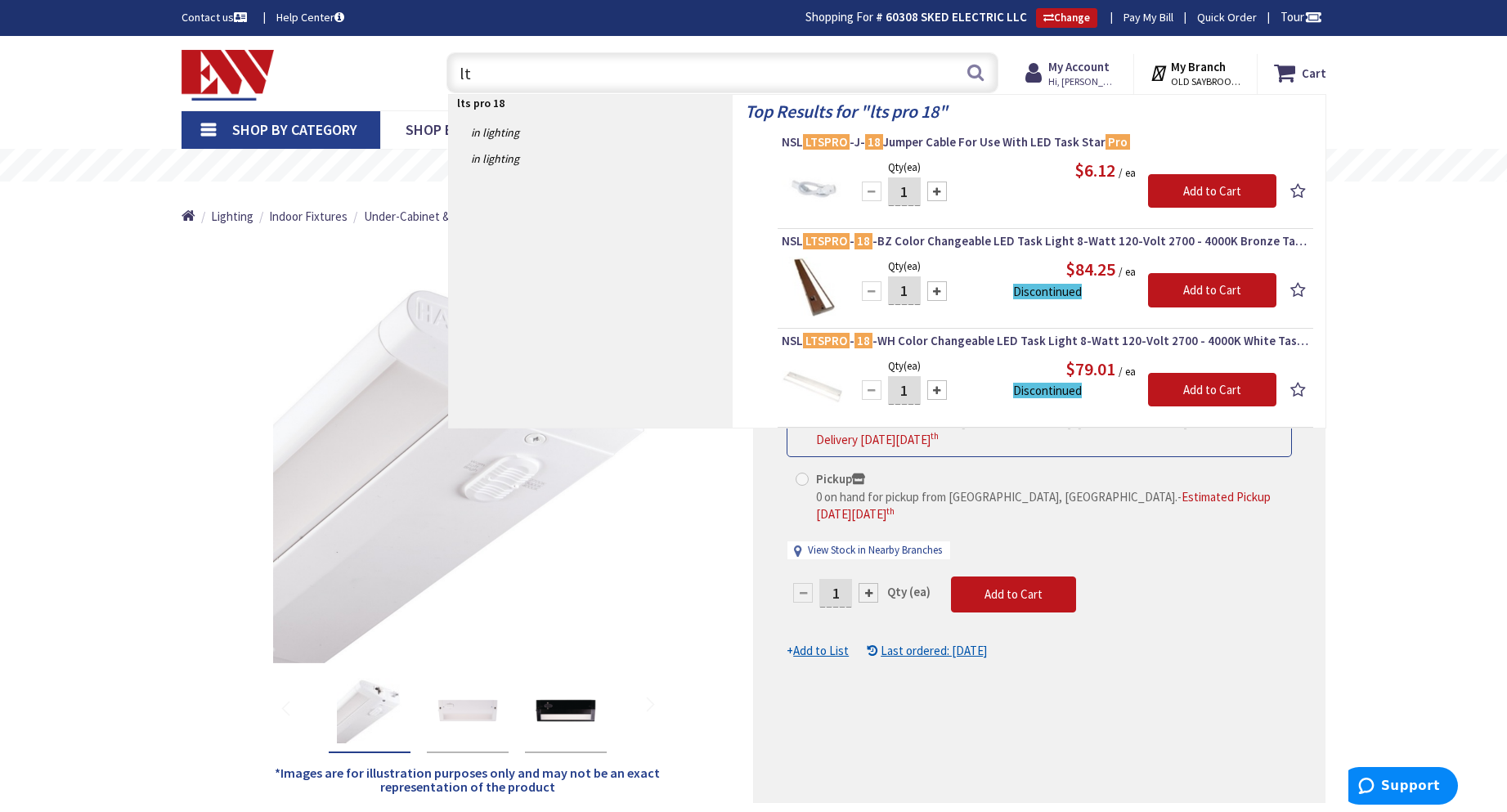
type input "l"
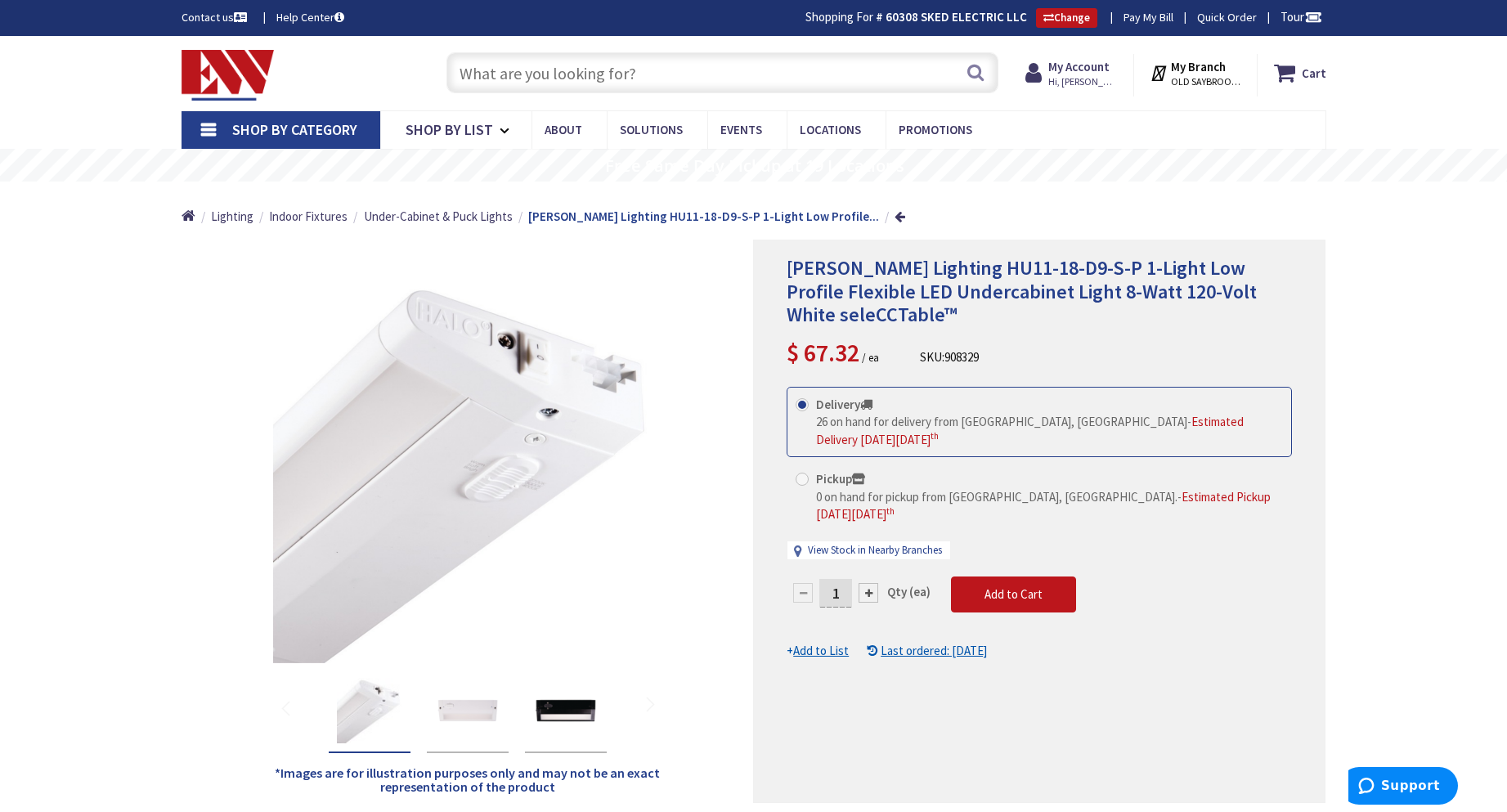
click at [529, 77] on input "text" at bounding box center [722, 72] width 552 height 41
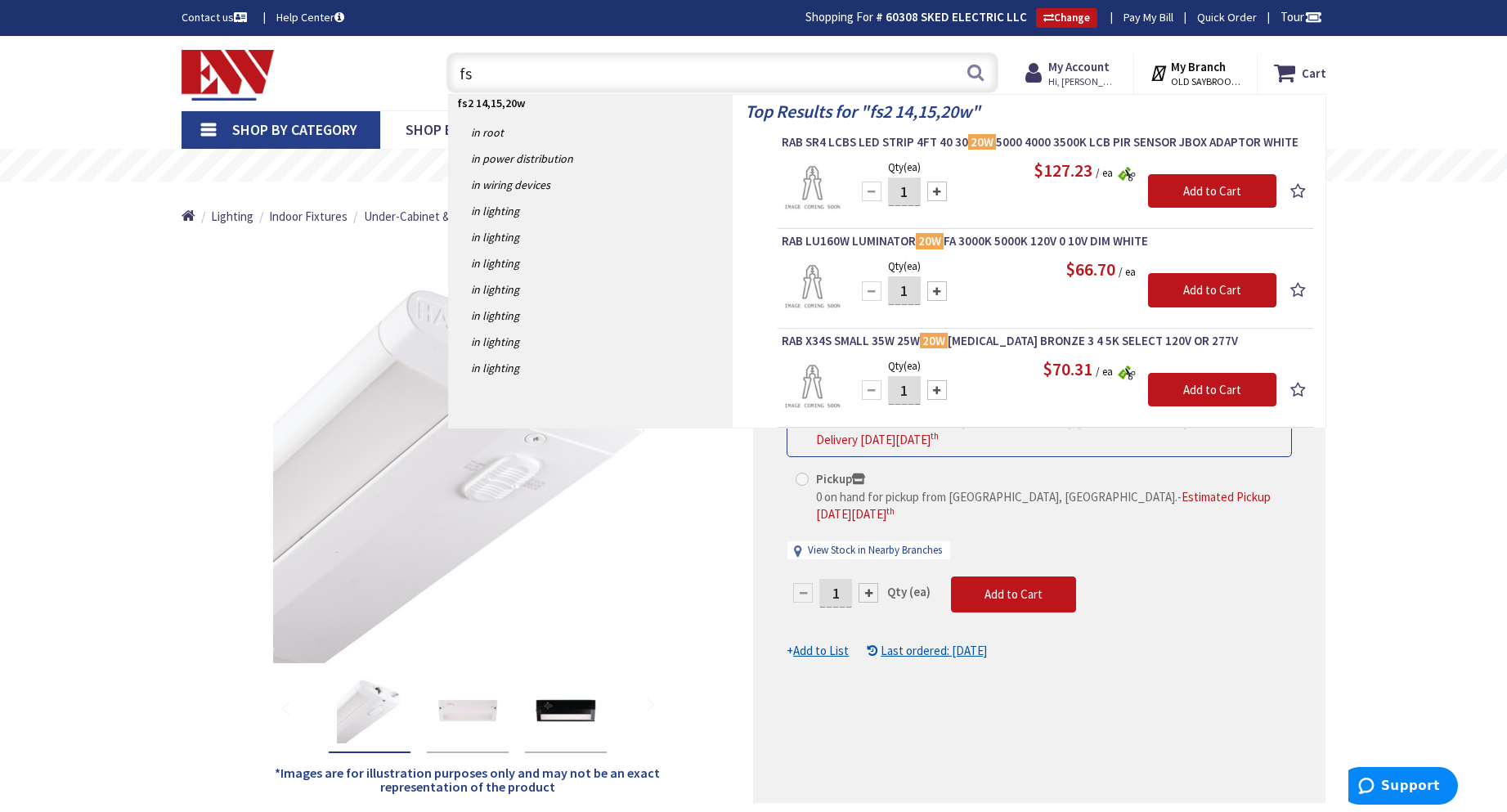
type input "f"
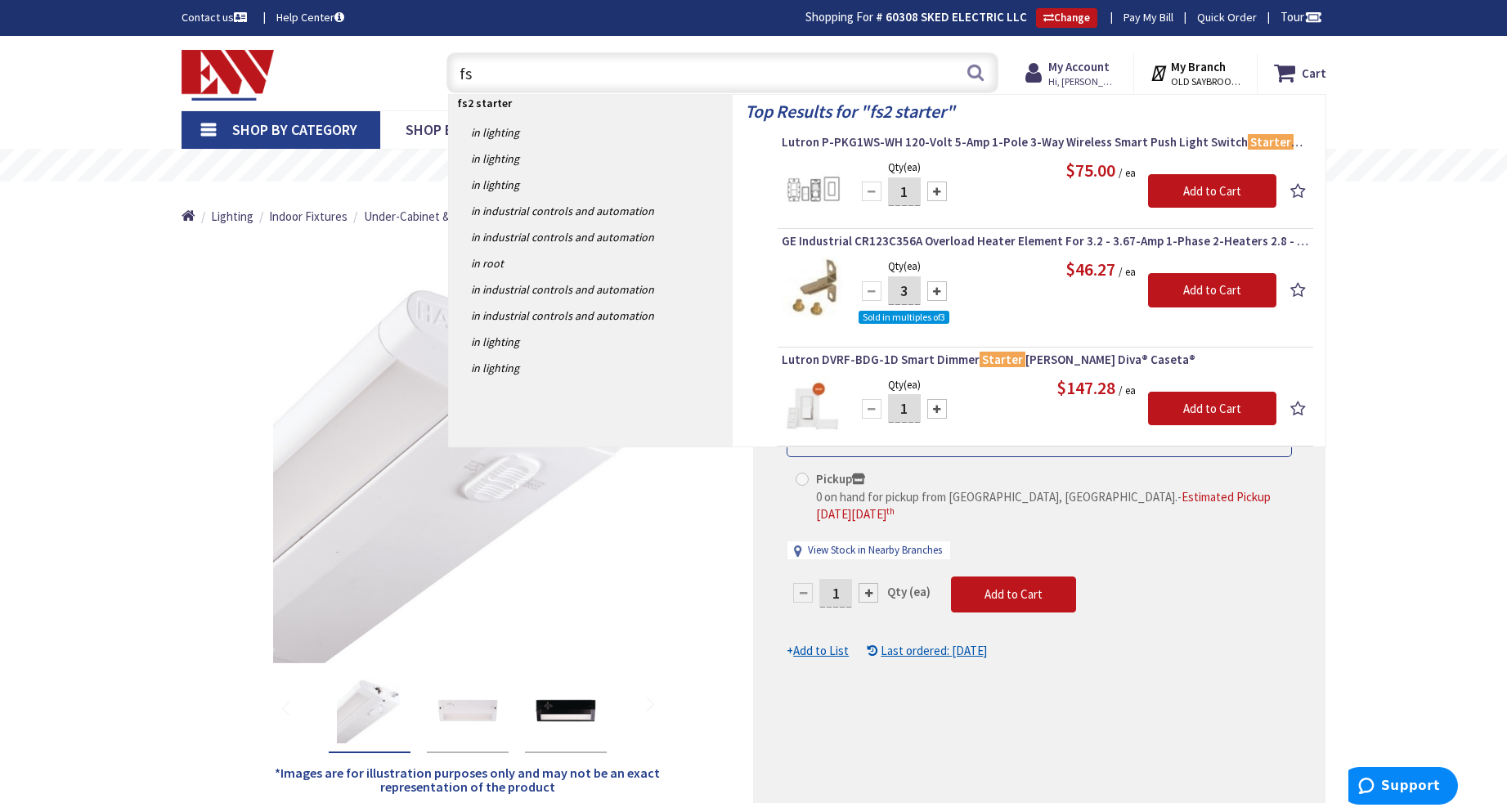
type input "f"
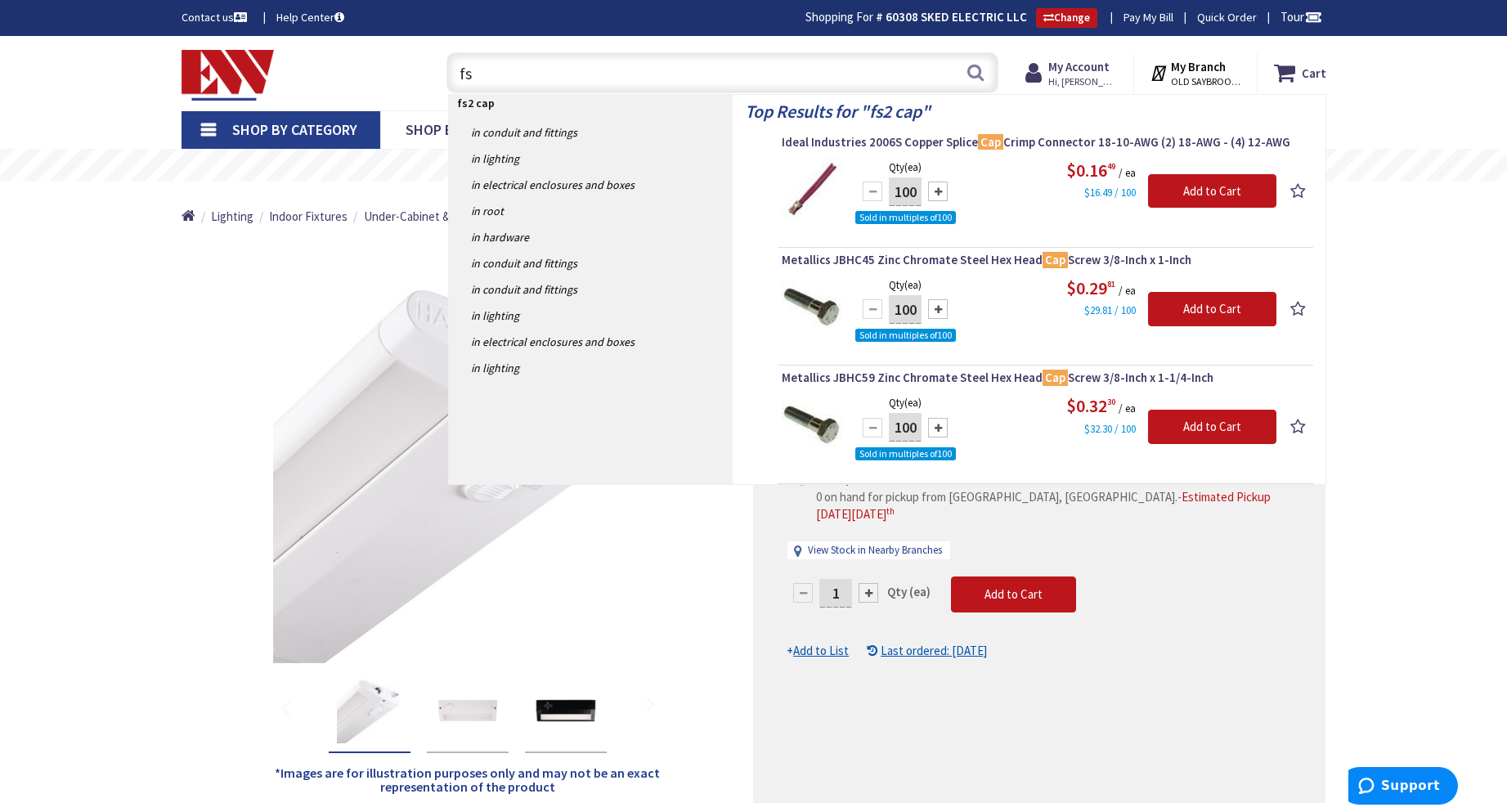
type input "f"
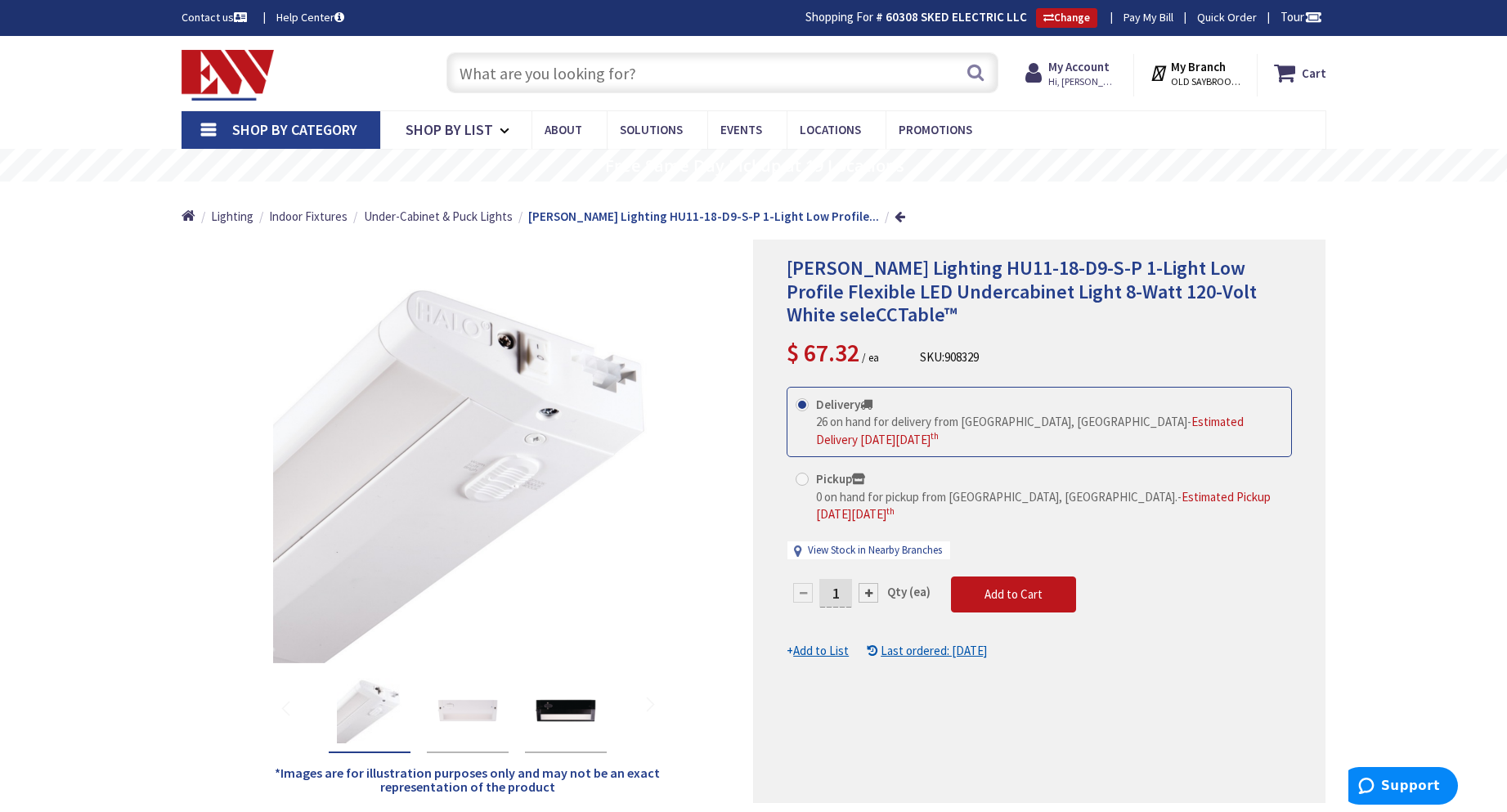
click at [564, 73] on input "text" at bounding box center [722, 72] width 552 height 41
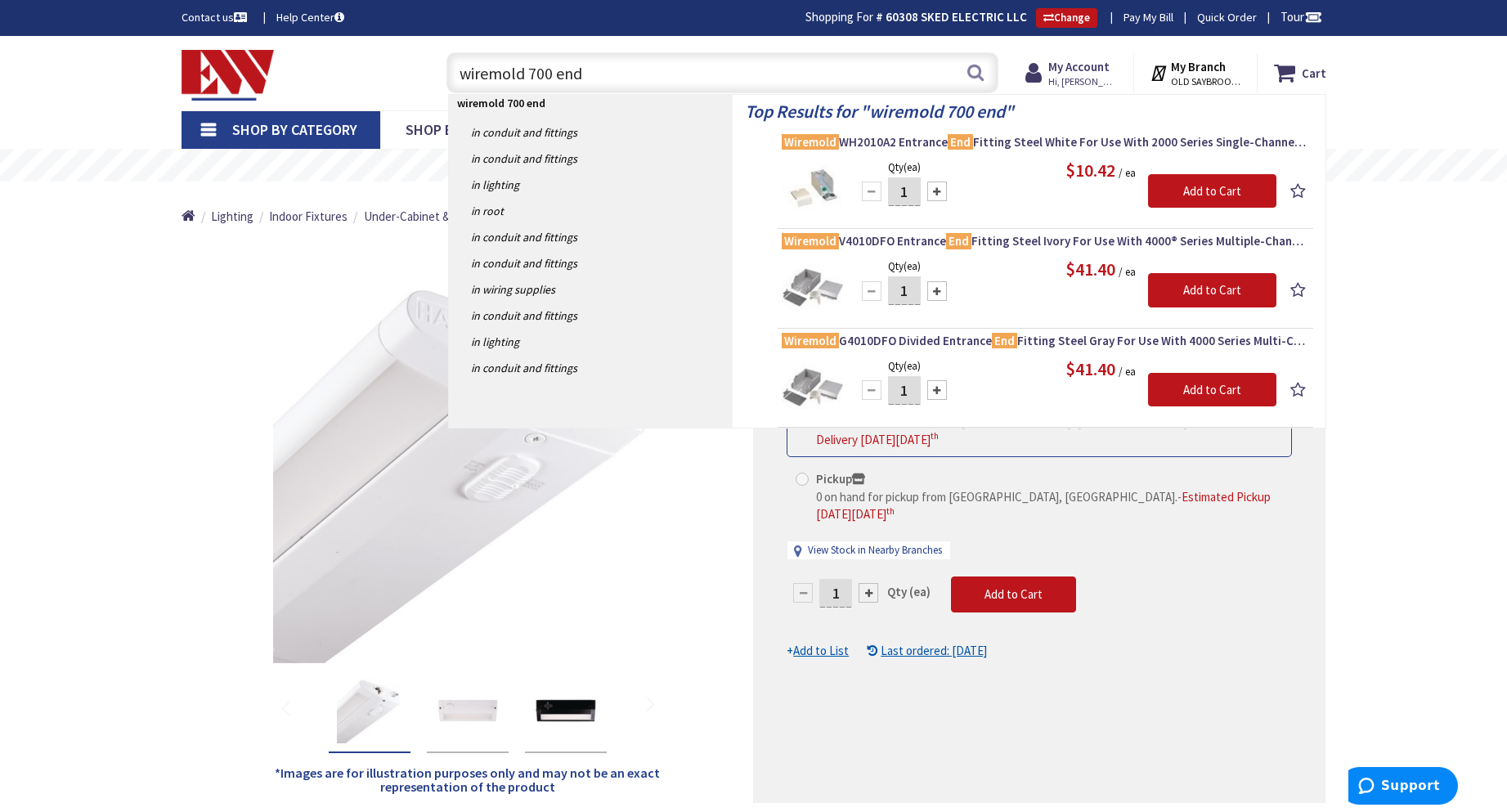
type input "wiremold 700 end"
